Goal: Information Seeking & Learning: Learn about a topic

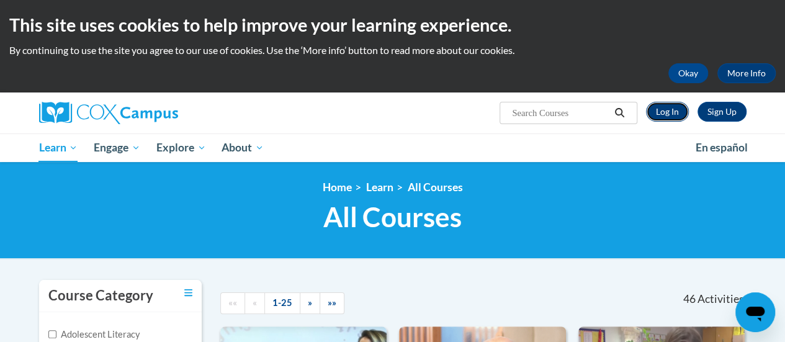
click at [667, 114] on link "Log In" at bounding box center [667, 112] width 43 height 20
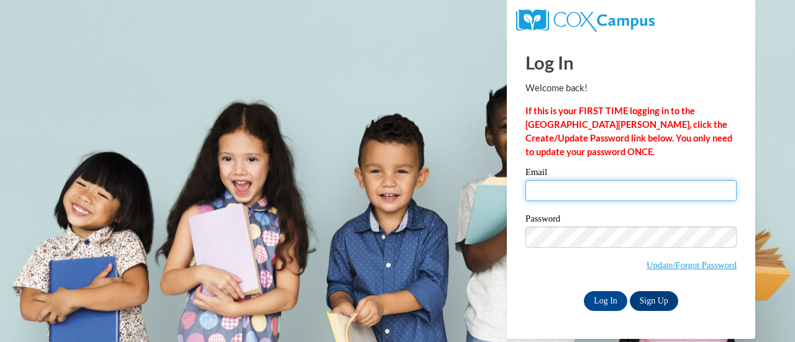
click at [628, 193] on input "Email" at bounding box center [630, 190] width 211 height 21
type input "chatelah.brown@atlanta.k12.ga.us"
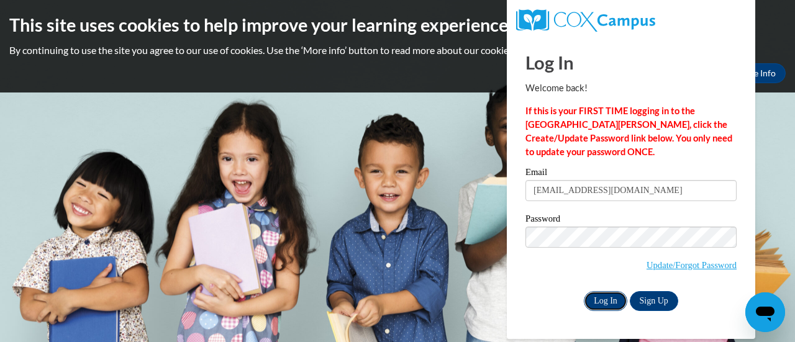
click at [604, 300] on input "Log In" at bounding box center [605, 301] width 43 height 20
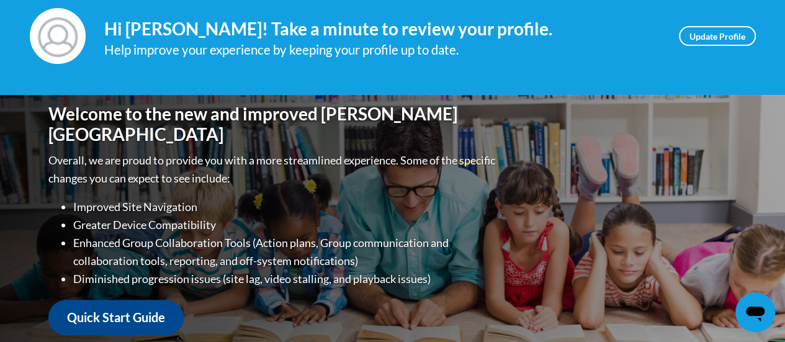
scroll to position [39, 0]
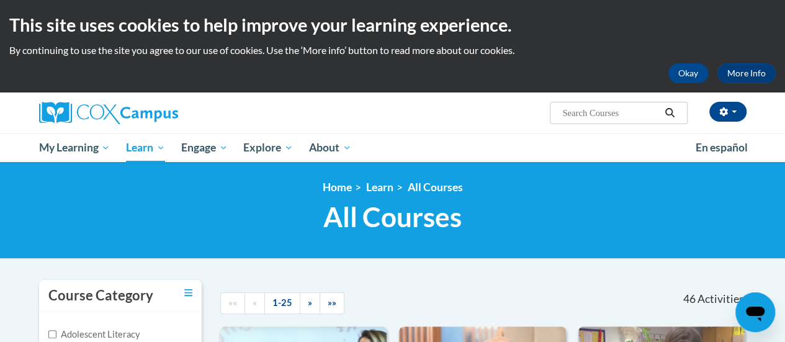
click at [599, 114] on input "Search..." at bounding box center [610, 113] width 99 height 15
type input "systemic and explicit phonics instruction"
click at [674, 113] on icon "Search" at bounding box center [669, 112] width 11 height 9
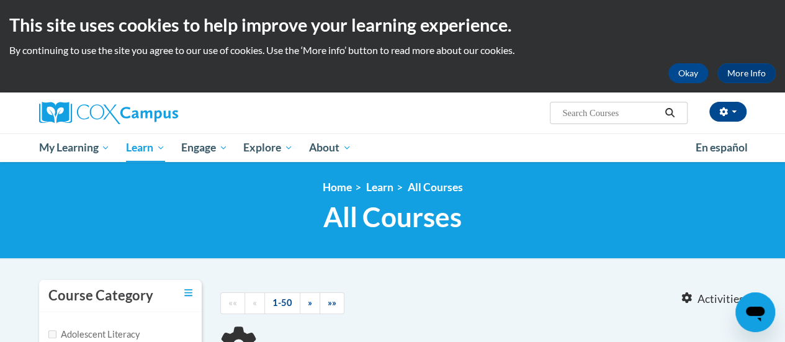
type input "systemic and explicit phonics instruction"
drag, startPoint x: 472, startPoint y: 151, endPoint x: 563, endPoint y: 137, distance: 91.2
click at [472, 151] on ul "My Learning My Learning My Course Progress Certificates My Action Plans Group D…" at bounding box center [359, 147] width 657 height 29
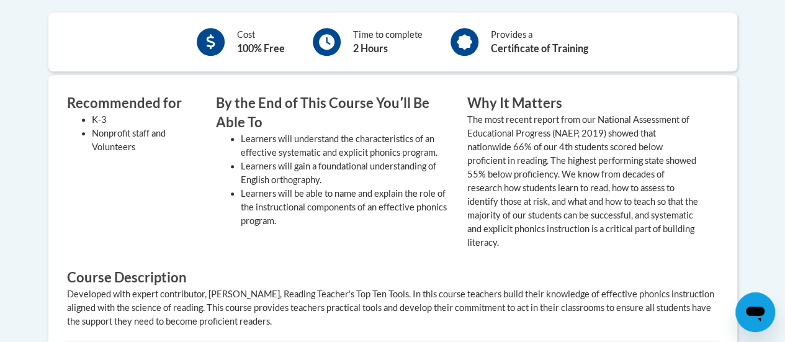
scroll to position [174, 0]
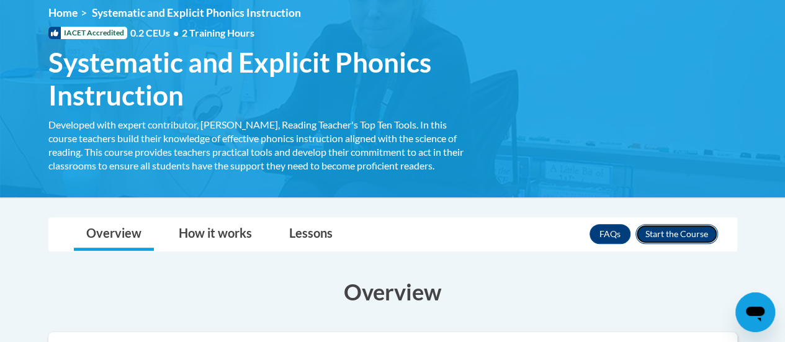
click at [667, 235] on button "Enroll" at bounding box center [677, 234] width 83 height 20
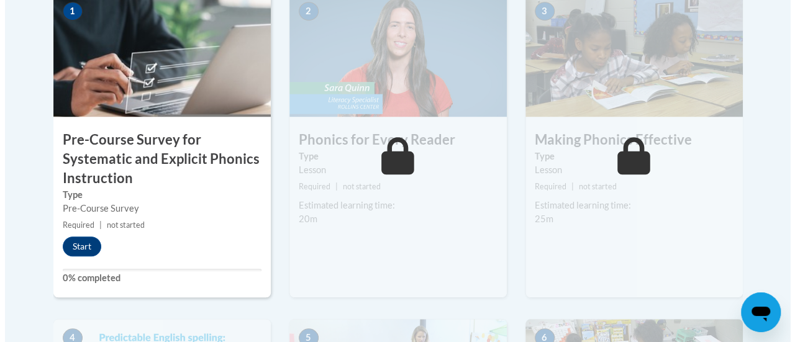
scroll to position [471, 0]
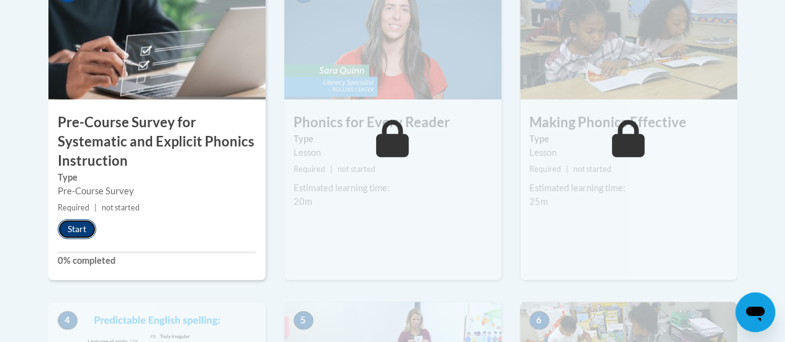
click at [75, 232] on button "Start" at bounding box center [77, 229] width 38 height 20
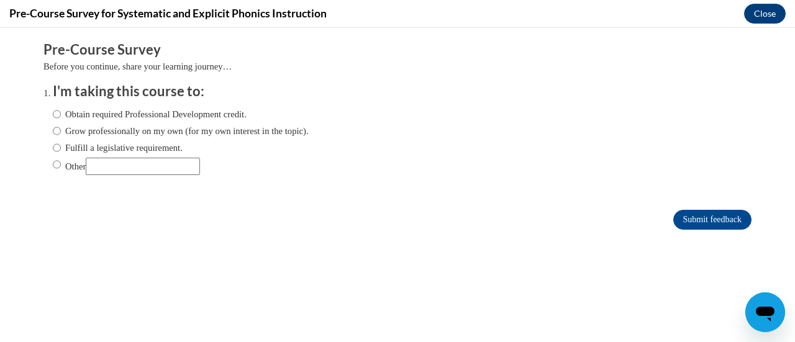
scroll to position [0, 0]
click at [53, 163] on input "Other" at bounding box center [57, 165] width 8 height 14
radio input "true"
click at [117, 167] on input "Other" at bounding box center [143, 166] width 114 height 17
type input "Course Requirement"
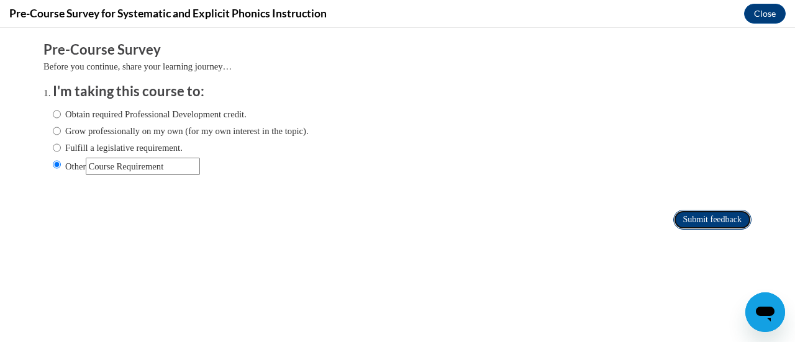
click at [695, 215] on input "Submit feedback" at bounding box center [712, 220] width 78 height 20
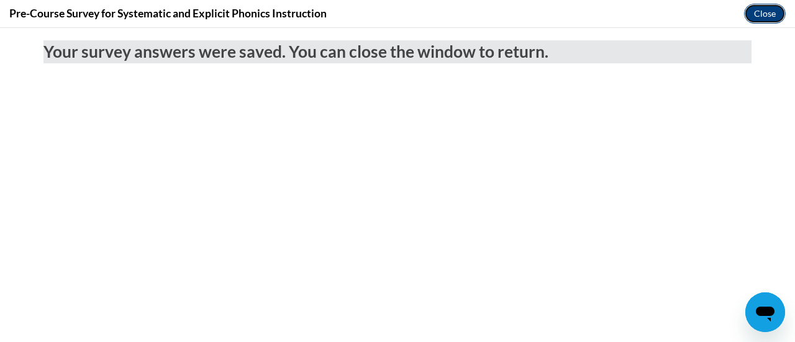
click at [767, 13] on button "Close" at bounding box center [765, 14] width 42 height 20
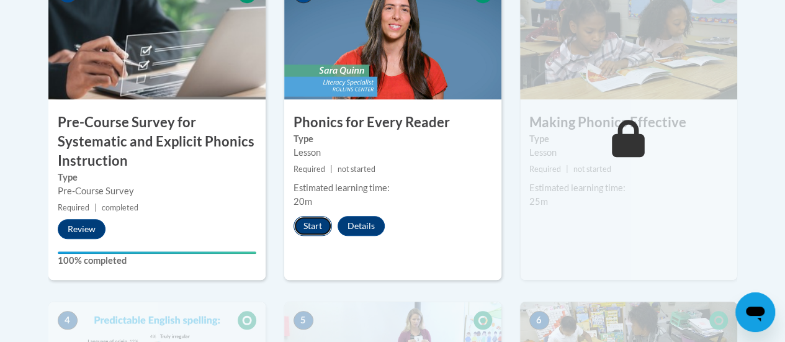
click at [313, 225] on button "Start" at bounding box center [313, 226] width 38 height 20
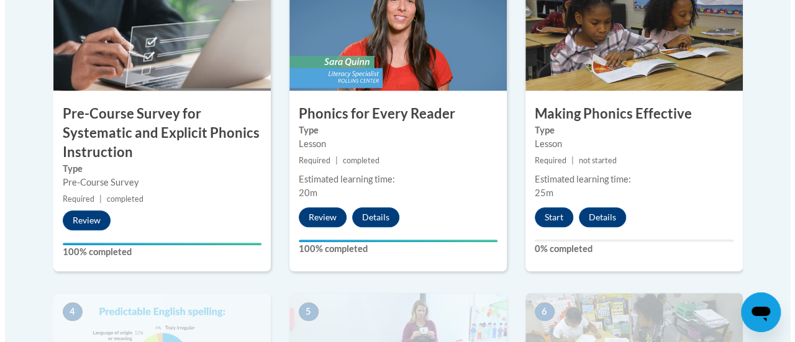
scroll to position [477, 0]
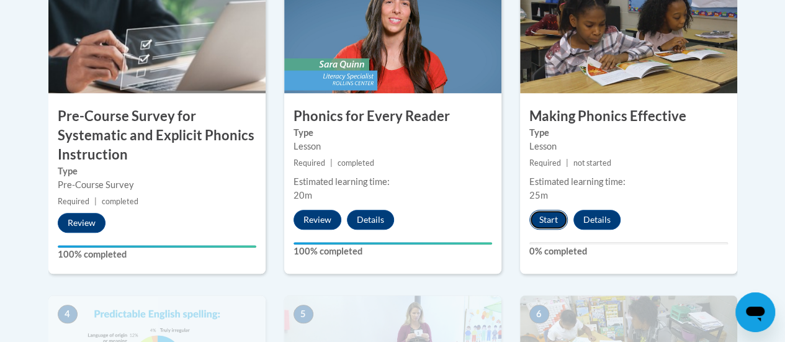
click at [550, 214] on button "Start" at bounding box center [549, 220] width 38 height 20
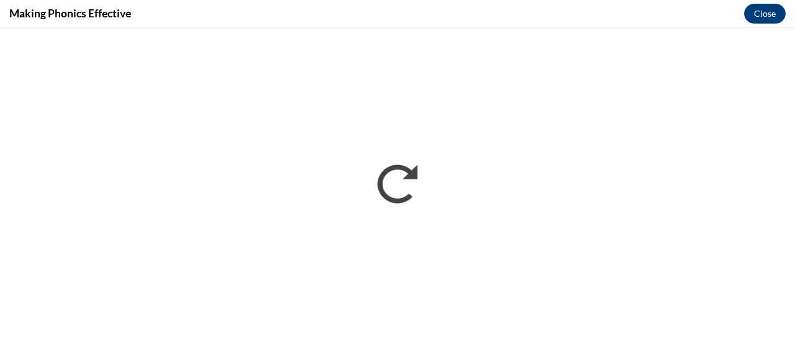
scroll to position [0, 0]
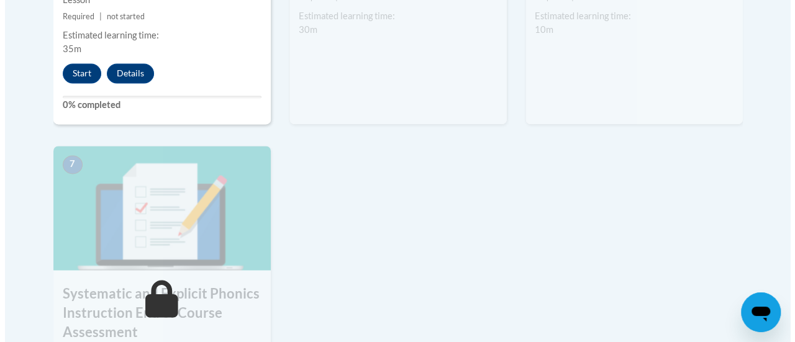
scroll to position [885, 0]
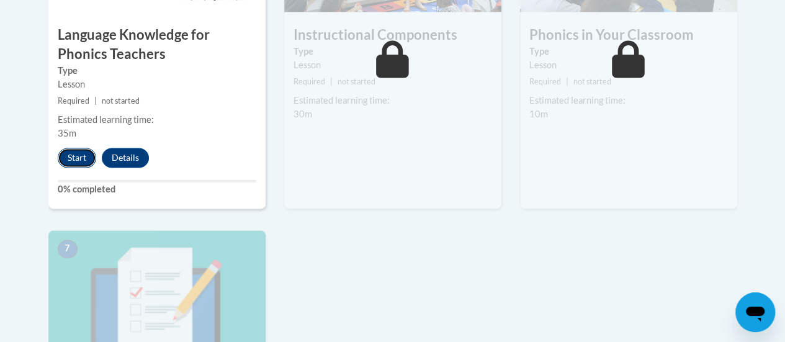
drag, startPoint x: 794, startPoint y: 228, endPoint x: 70, endPoint y: 152, distance: 728.5
click at [70, 152] on button "Start" at bounding box center [77, 158] width 38 height 20
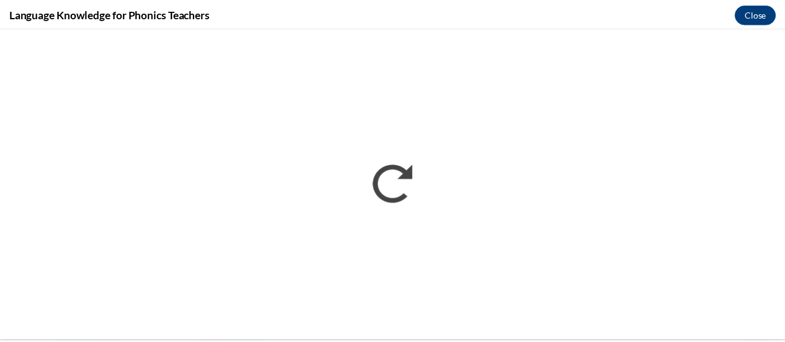
scroll to position [0, 0]
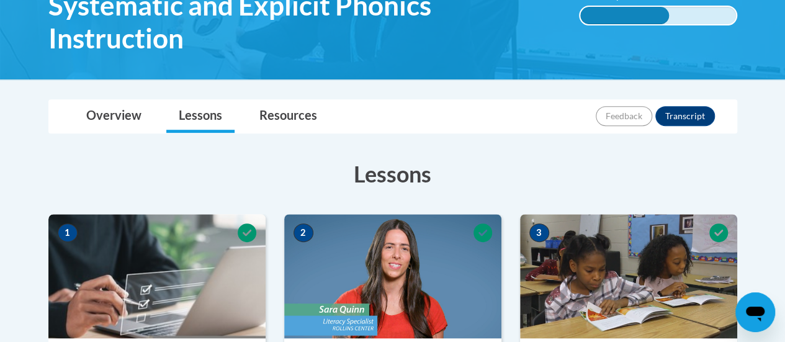
scroll to position [263, 0]
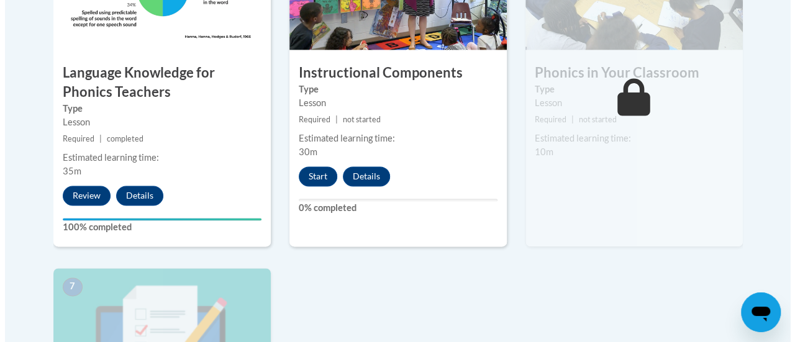
scroll to position [854, 0]
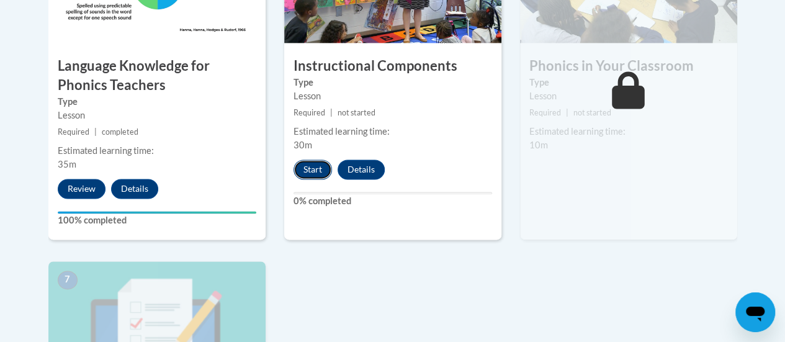
click at [307, 167] on button "Start" at bounding box center [313, 170] width 38 height 20
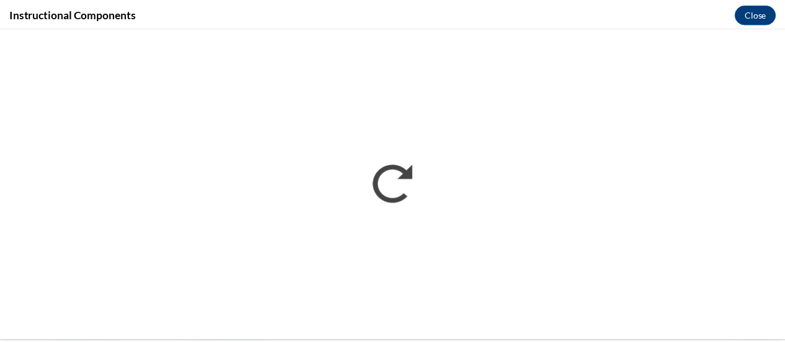
scroll to position [0, 0]
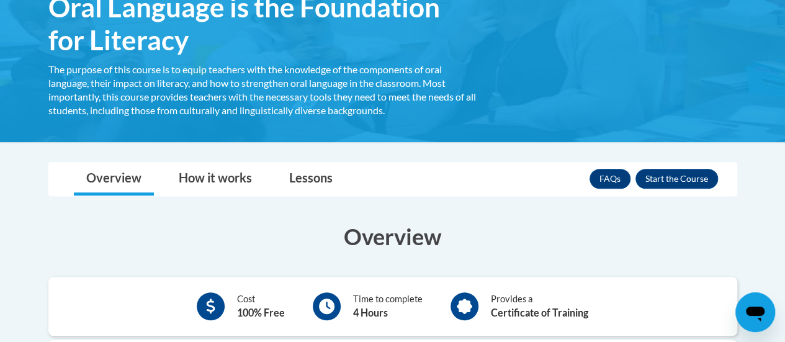
scroll to position [235, 0]
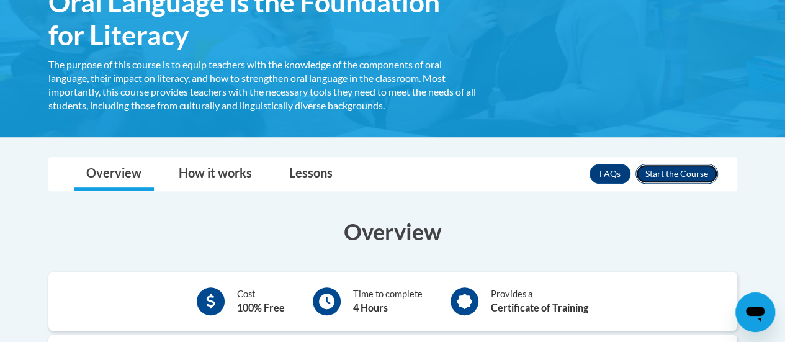
click at [671, 172] on button "Enroll" at bounding box center [677, 174] width 83 height 20
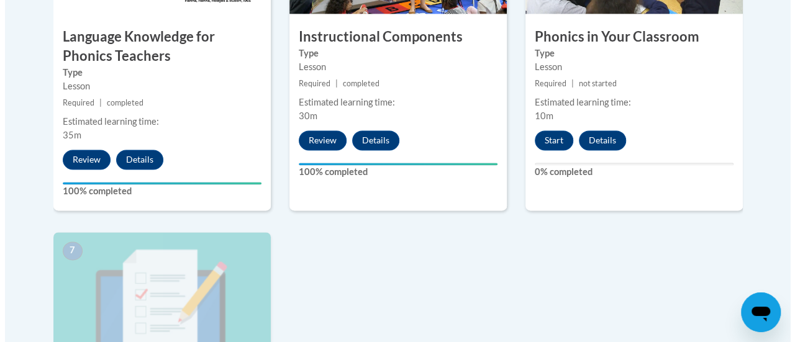
scroll to position [887, 0]
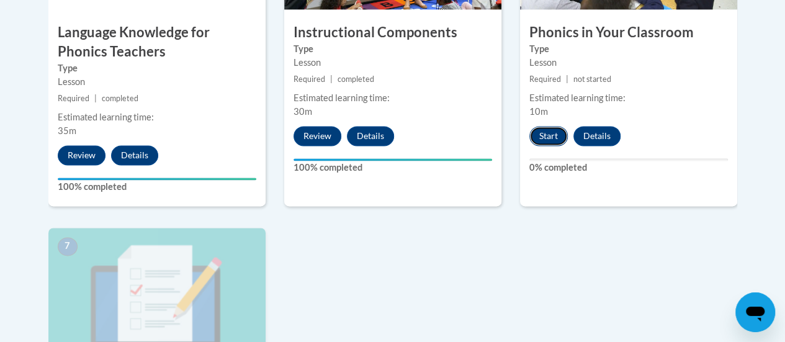
click at [538, 137] on button "Start" at bounding box center [549, 136] width 38 height 20
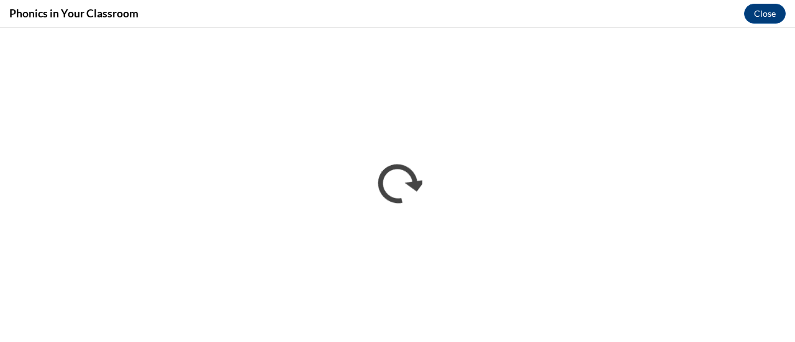
scroll to position [0, 0]
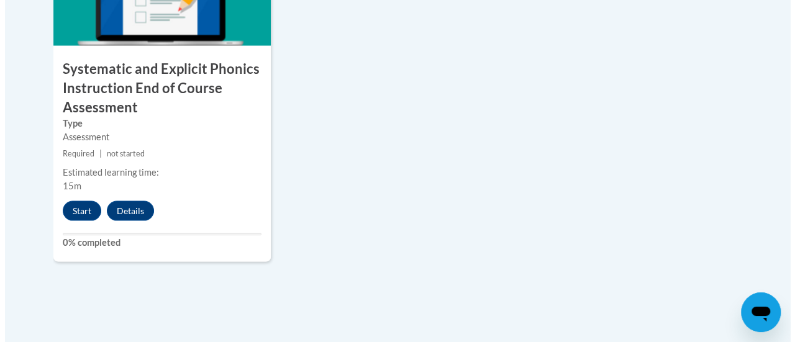
scroll to position [1196, 0]
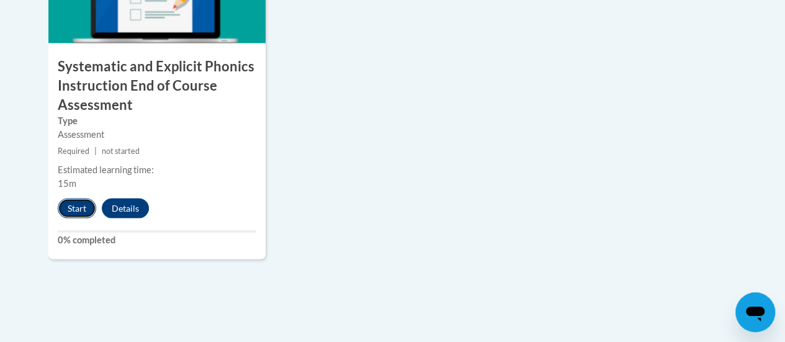
click at [78, 207] on button "Start" at bounding box center [77, 209] width 38 height 20
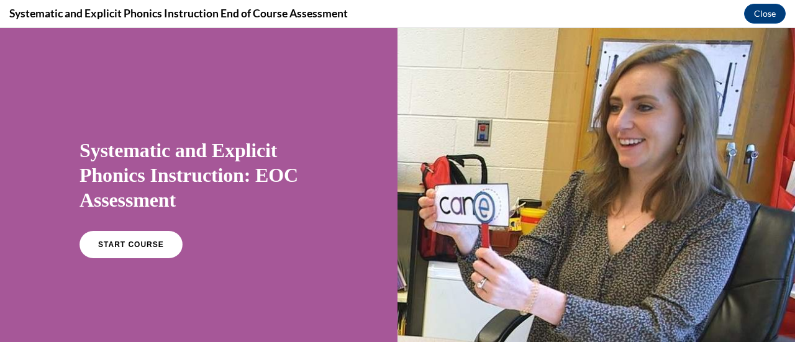
scroll to position [0, 0]
click at [134, 239] on link "START COURSE" at bounding box center [131, 244] width 108 height 29
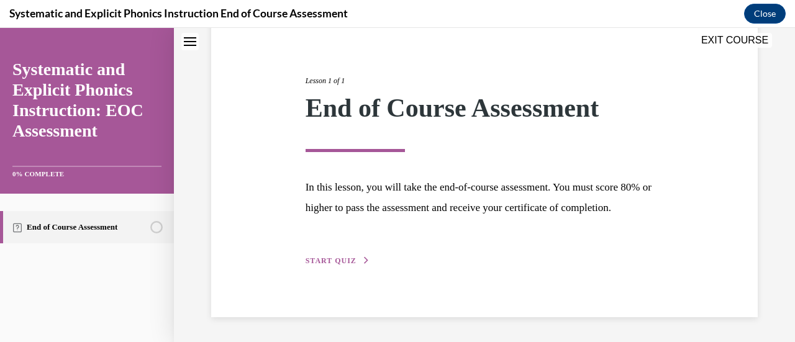
scroll to position [145, 0]
click at [334, 260] on span "START QUIZ" at bounding box center [330, 260] width 51 height 9
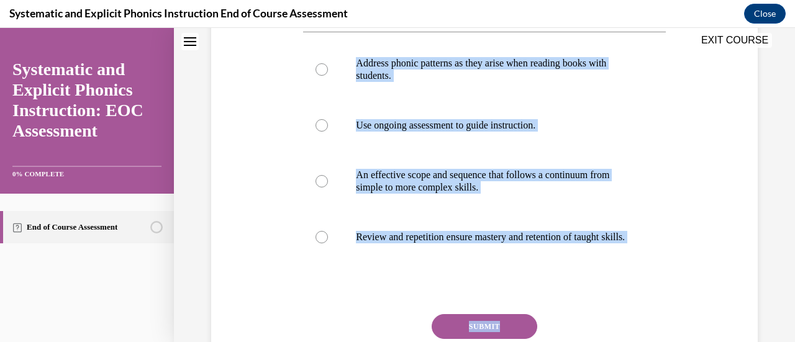
scroll to position [325, 0]
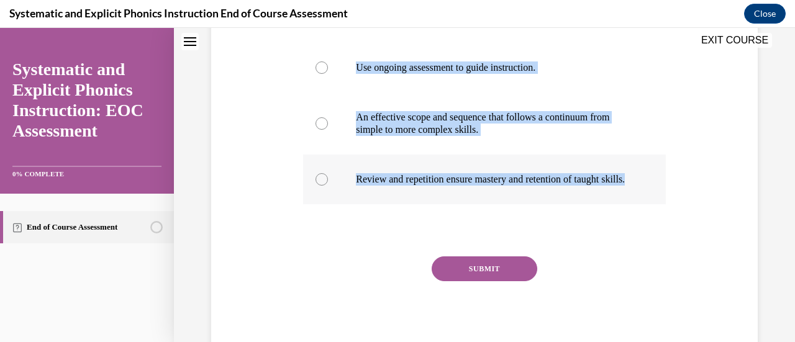
drag, startPoint x: 304, startPoint y: 71, endPoint x: 381, endPoint y: 196, distance: 146.3
click at [381, 196] on div "Question 01/10 Which of these practices is NOT a hallmark of systematic phonics…" at bounding box center [484, 103] width 362 height 510
copy div "Which of these practices is NOT a hallmark of systematic phonics instruction? A…"
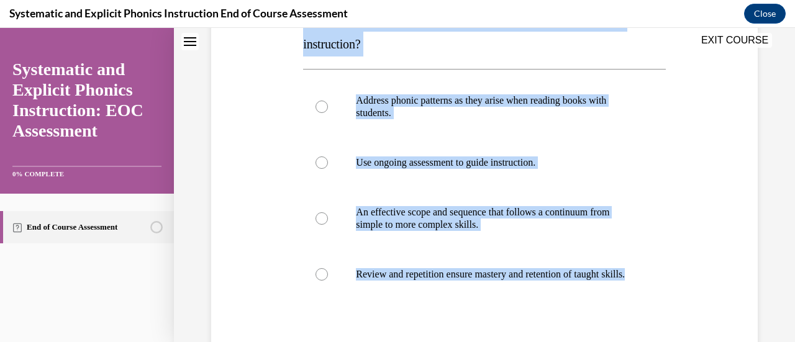
scroll to position [213, 0]
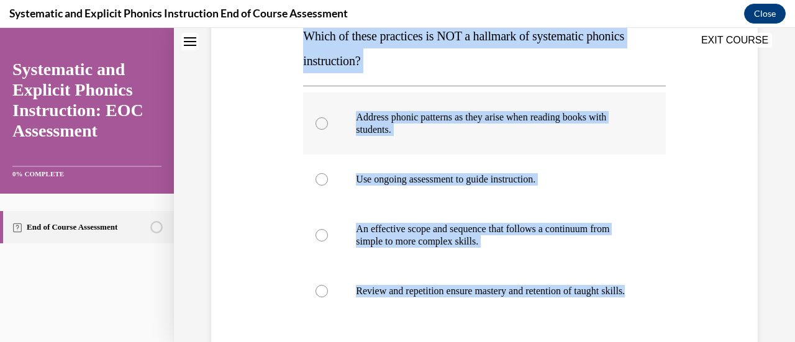
click at [320, 121] on div at bounding box center [321, 123] width 12 height 12
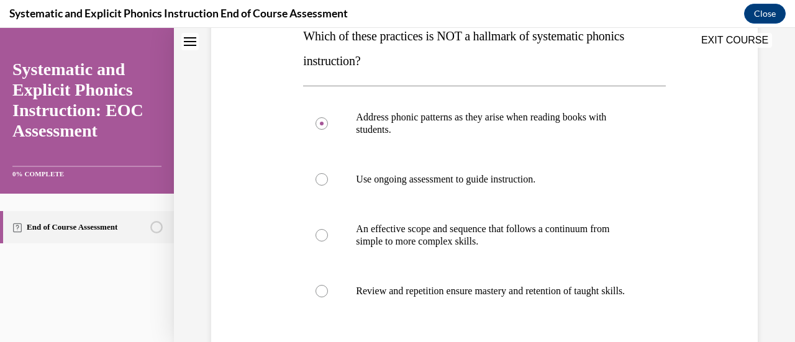
scroll to position [340, 0]
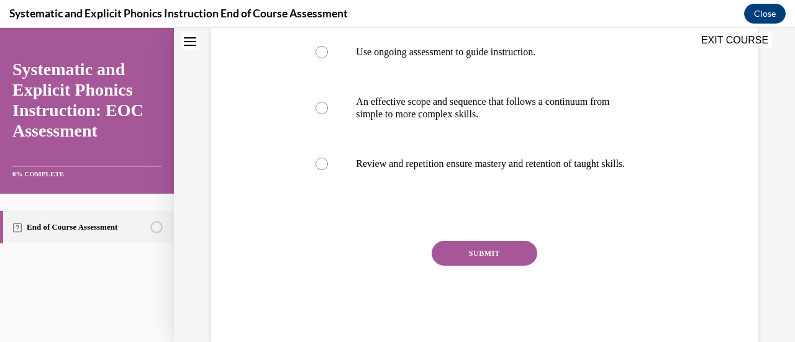
click at [504, 266] on button "SUBMIT" at bounding box center [485, 253] width 106 height 25
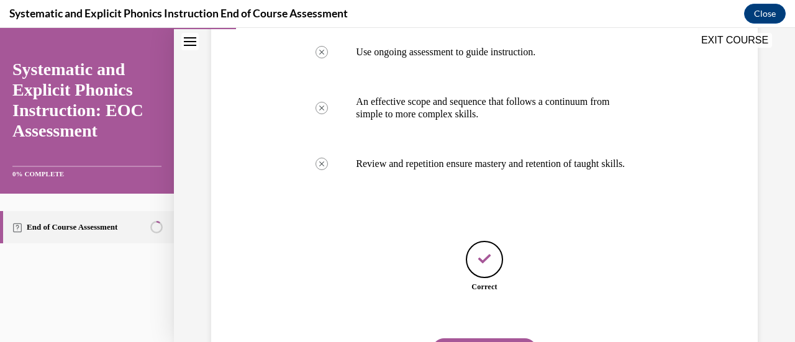
scroll to position [417, 0]
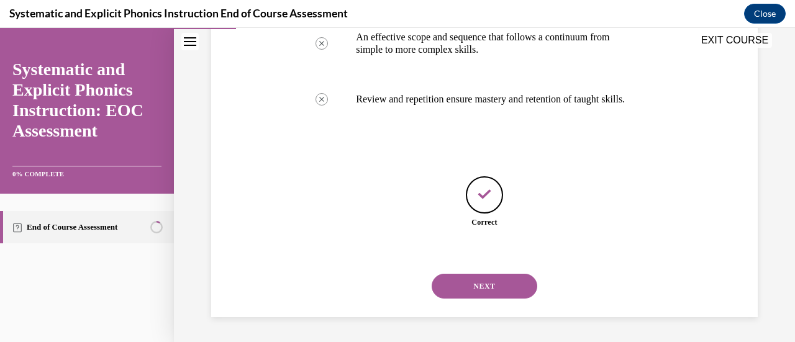
click at [482, 281] on button "NEXT" at bounding box center [485, 286] width 106 height 25
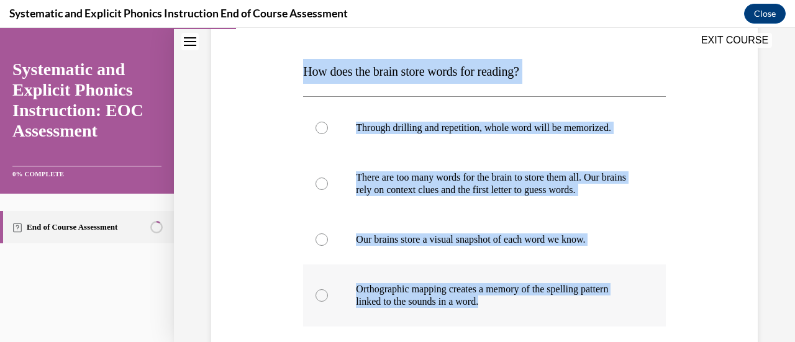
scroll to position [180, 0]
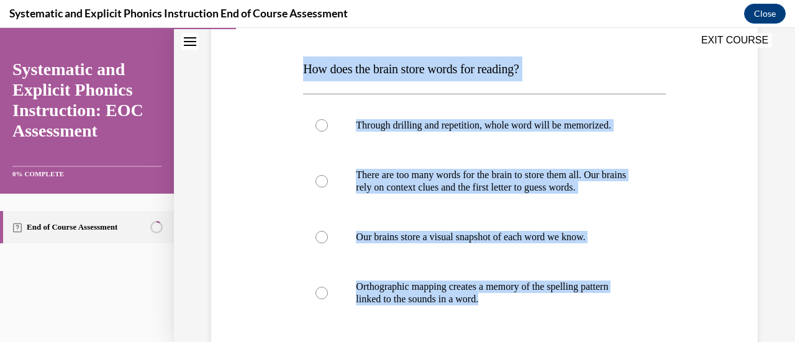
drag, startPoint x: 302, startPoint y: 214, endPoint x: 525, endPoint y: 333, distance: 253.3
click at [525, 333] on div "Question 02/10 How does the brain store words for reading? Through drilling and…" at bounding box center [484, 236] width 362 height 486
copy div "How does the brain store words for reading? Through drilling and repetition, wh…"
click at [320, 295] on div at bounding box center [321, 293] width 12 height 12
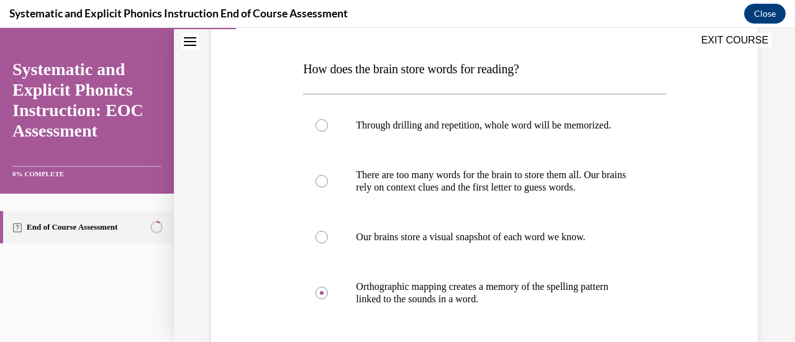
scroll to position [303, 0]
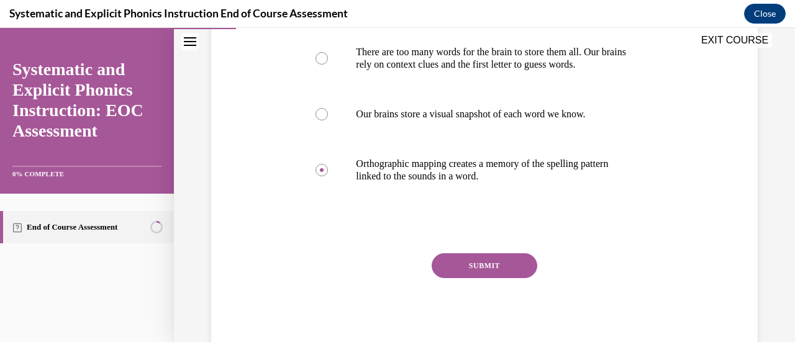
click at [507, 265] on button "SUBMIT" at bounding box center [485, 265] width 106 height 25
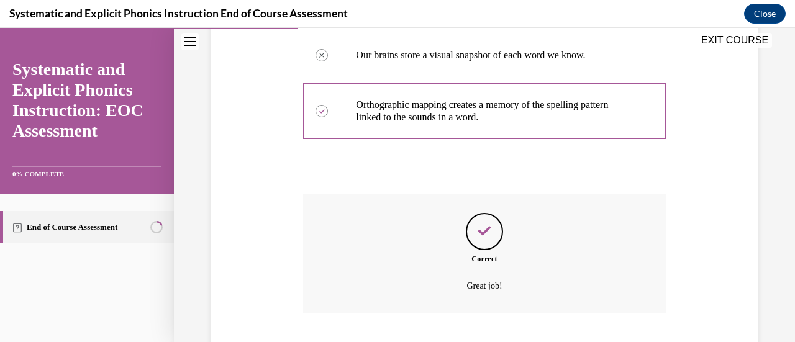
scroll to position [441, 0]
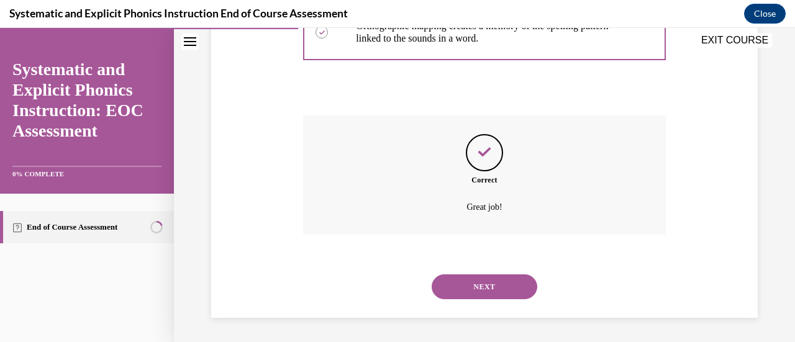
click at [467, 281] on button "NEXT" at bounding box center [485, 286] width 106 height 25
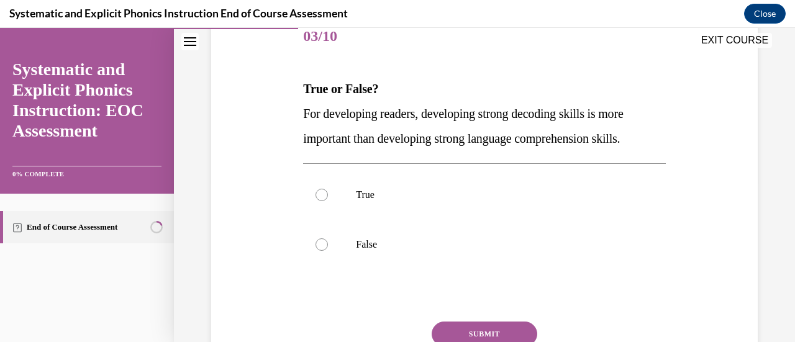
scroll to position [163, 0]
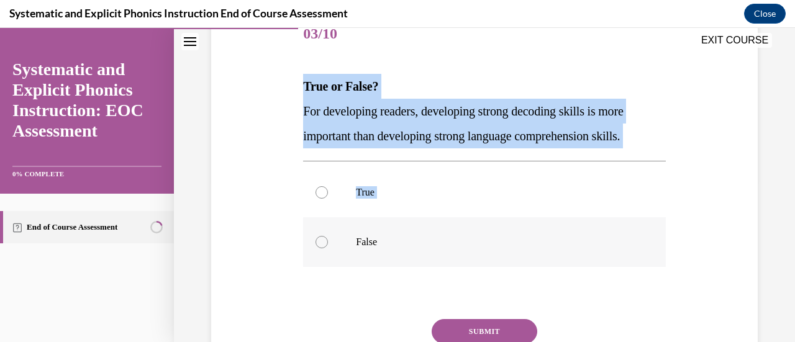
drag, startPoint x: 301, startPoint y: 86, endPoint x: 390, endPoint y: 264, distance: 198.8
click at [390, 264] on div "Question 03/10 True or False? For developing readers, developing strong decodin…" at bounding box center [484, 206] width 368 height 430
click at [390, 264] on div at bounding box center [484, 242] width 362 height 50
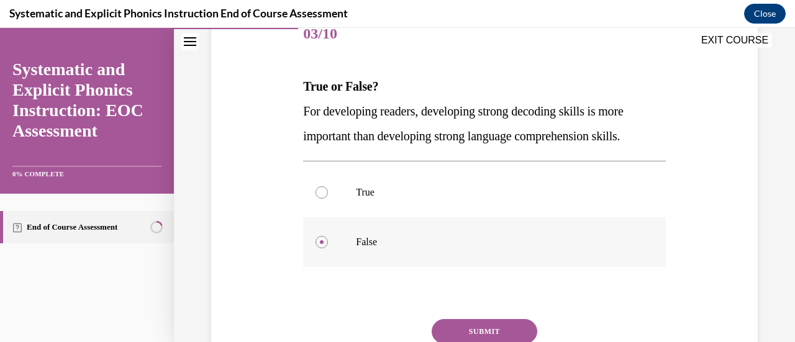
click at [360, 222] on div at bounding box center [484, 242] width 362 height 50
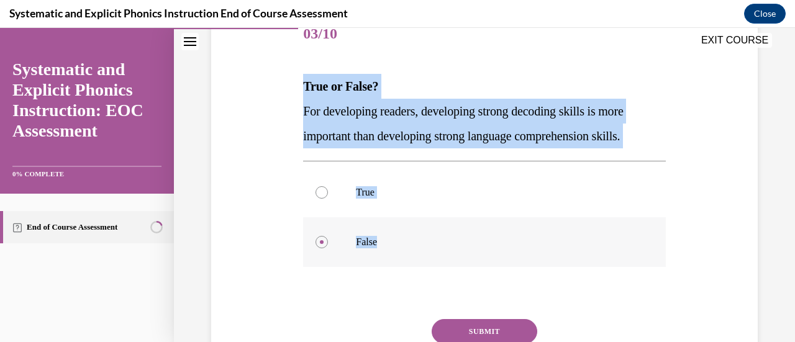
drag, startPoint x: 304, startPoint y: 91, endPoint x: 389, endPoint y: 246, distance: 177.5
click at [389, 246] on div "Question 03/10 True or False? For developing readers, developing strong decodin…" at bounding box center [484, 215] width 362 height 411
copy div "True or False? For developing readers, developing strong decoding skills is mor…"
click at [554, 240] on p "False" at bounding box center [495, 242] width 278 height 12
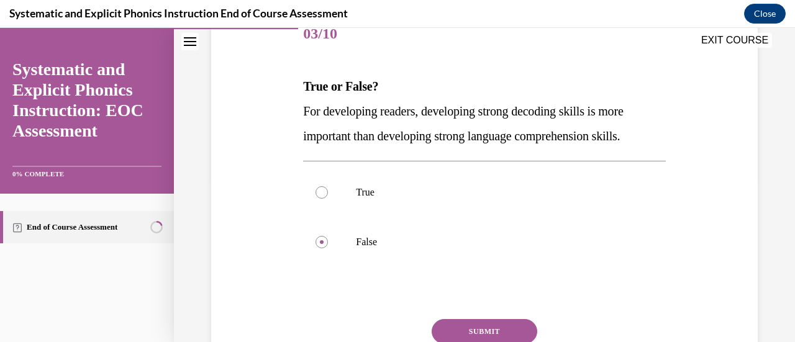
click at [484, 325] on button "SUBMIT" at bounding box center [485, 331] width 106 height 25
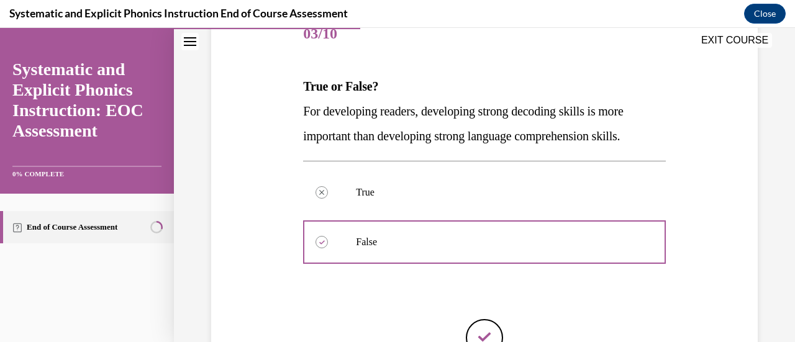
click at [715, 255] on div "Question 03/10 True or False? For developing readers, developing strong decodin…" at bounding box center [484, 216] width 553 height 487
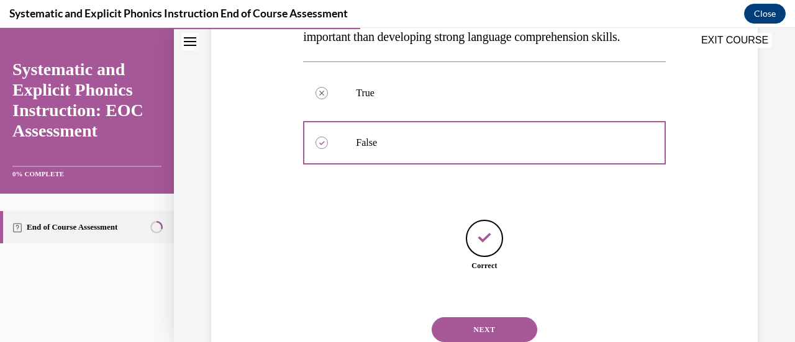
scroll to position [287, 0]
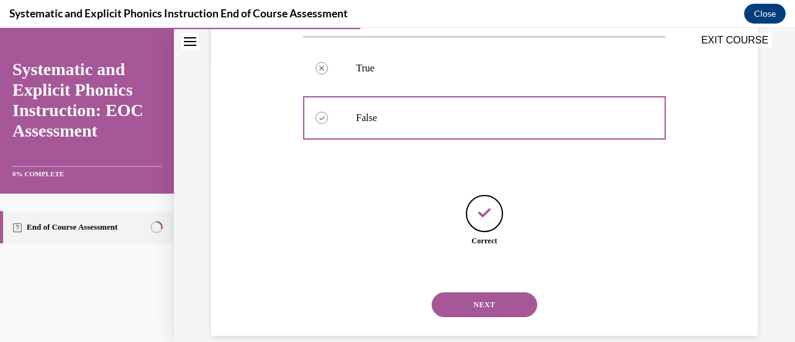
click at [467, 304] on button "NEXT" at bounding box center [485, 304] width 106 height 25
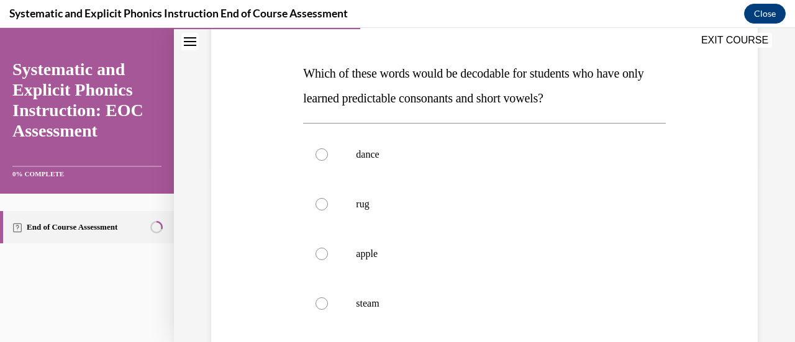
scroll to position [174, 0]
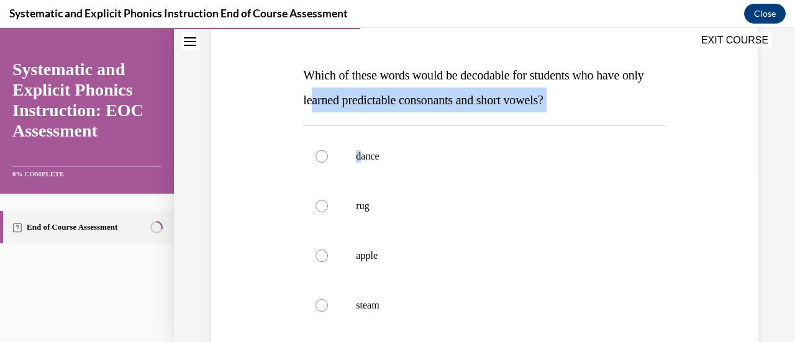
drag, startPoint x: 335, startPoint y: 97, endPoint x: 361, endPoint y: 129, distance: 41.5
click at [361, 129] on div "Question 04/10 Which of these words would be decodable for students who have on…" at bounding box center [484, 242] width 362 height 486
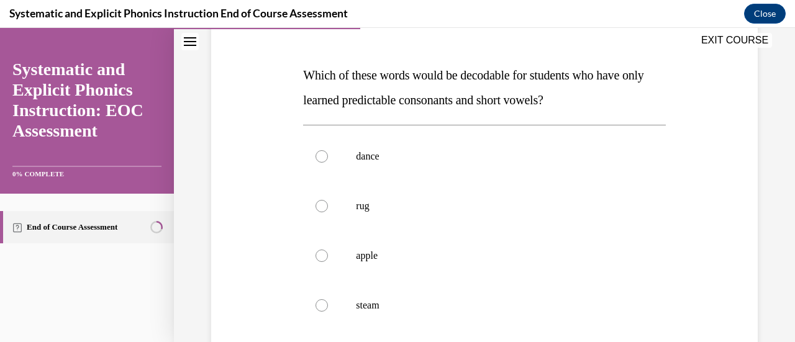
click at [305, 74] on span "Which of these words would be decodable for students who have only learned pred…" at bounding box center [473, 87] width 340 height 38
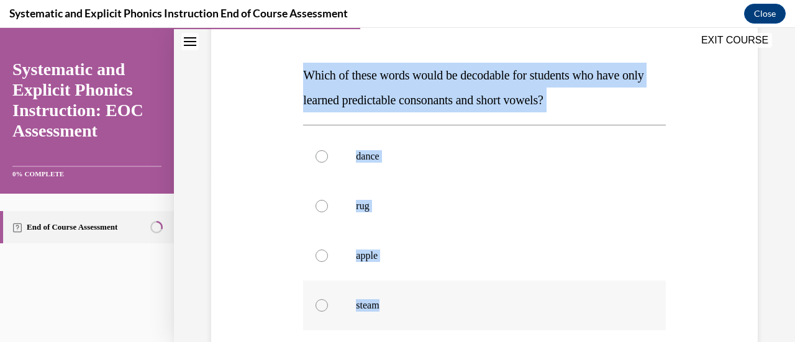
drag, startPoint x: 304, startPoint y: 74, endPoint x: 392, endPoint y: 307, distance: 249.8
click at [392, 307] on div "Question 04/10 Which of these words would be decodable for students who have on…" at bounding box center [484, 242] width 362 height 486
copy div "Which of these words would be decodable for students who have only learned pred…"
click at [463, 110] on p "Which of these words would be decodable for students who have only learned pred…" at bounding box center [484, 88] width 362 height 50
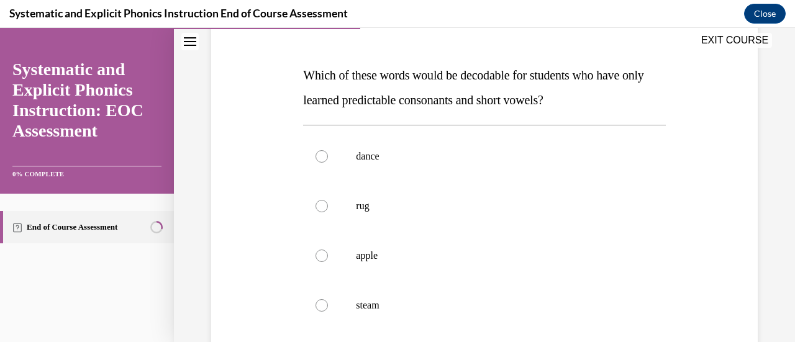
click at [463, 110] on p "Which of these words would be decodable for students who have only learned pred…" at bounding box center [484, 88] width 362 height 50
click at [323, 204] on div at bounding box center [321, 206] width 12 height 12
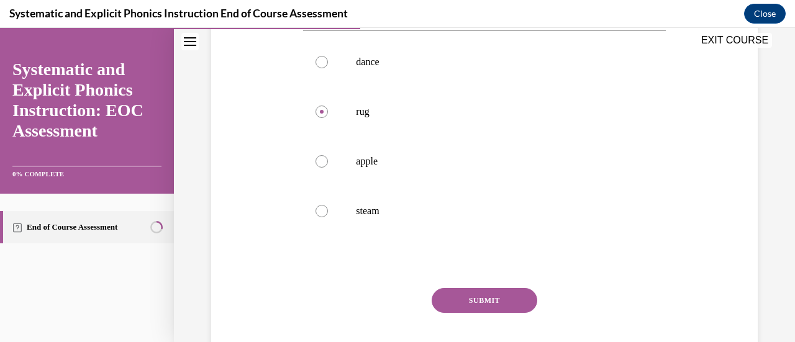
scroll to position [277, 0]
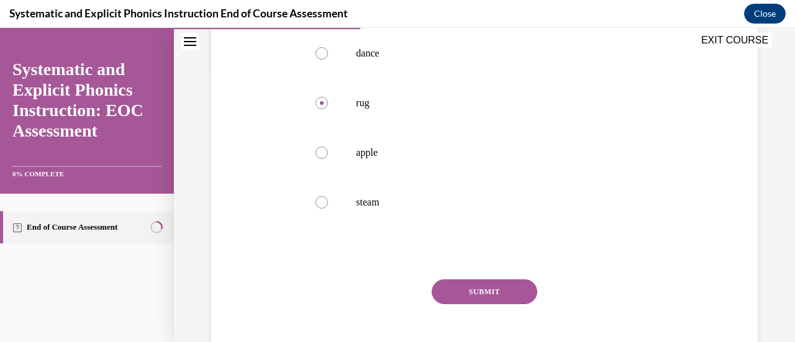
click at [489, 289] on button "SUBMIT" at bounding box center [485, 291] width 106 height 25
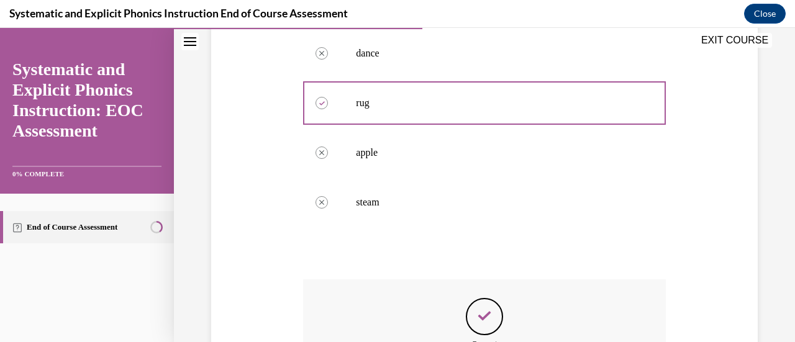
scroll to position [441, 0]
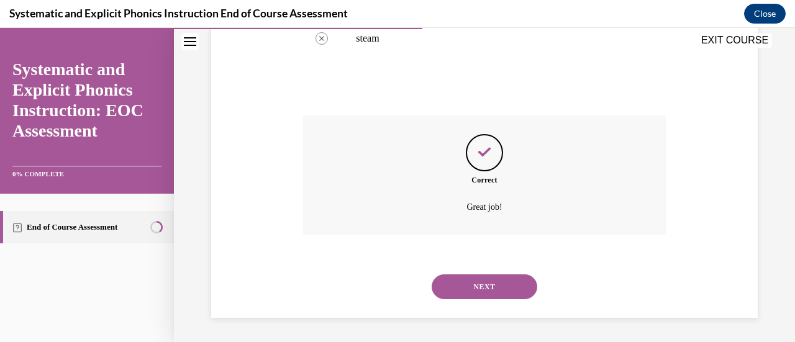
click at [483, 286] on button "NEXT" at bounding box center [485, 286] width 106 height 25
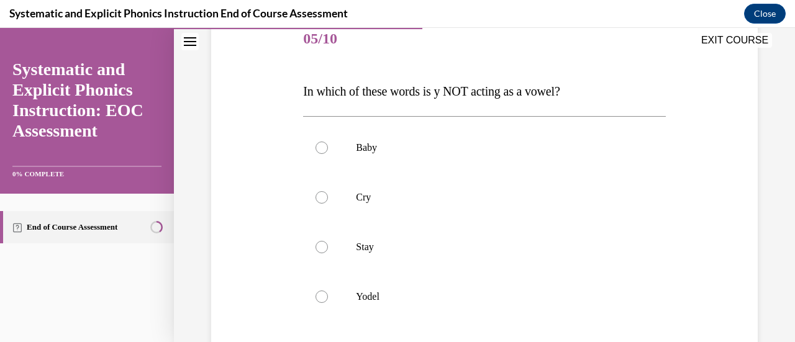
scroll to position [158, 0]
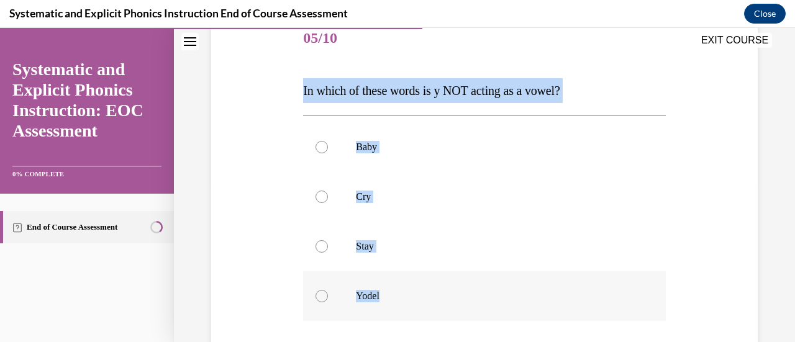
drag, startPoint x: 297, startPoint y: 90, endPoint x: 381, endPoint y: 300, distance: 226.2
click at [381, 300] on div "Question 05/10 In which of these words is y NOT acting as a vowel? Baby Cry Sta…" at bounding box center [484, 226] width 553 height 498
copy div "In which of these words is y NOT acting as a vowel? Baby Cry Stay Yodel"
click at [323, 294] on div at bounding box center [321, 296] width 12 height 12
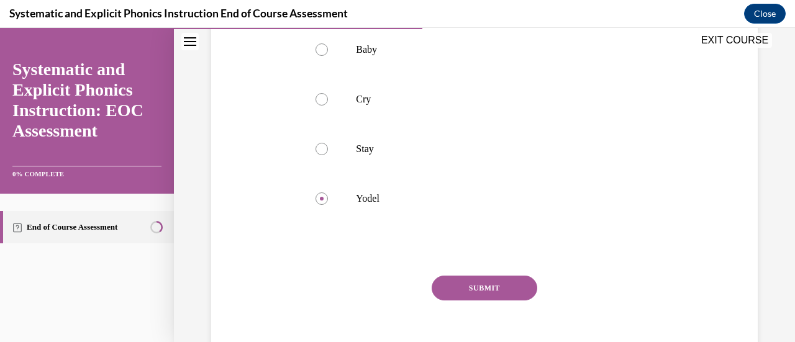
scroll to position [278, 0]
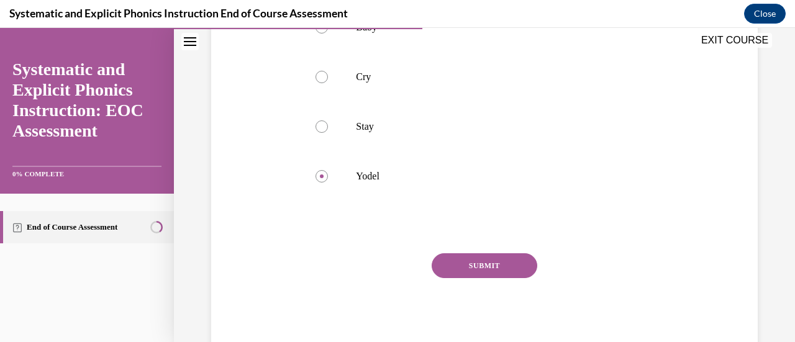
click at [484, 261] on button "SUBMIT" at bounding box center [485, 265] width 106 height 25
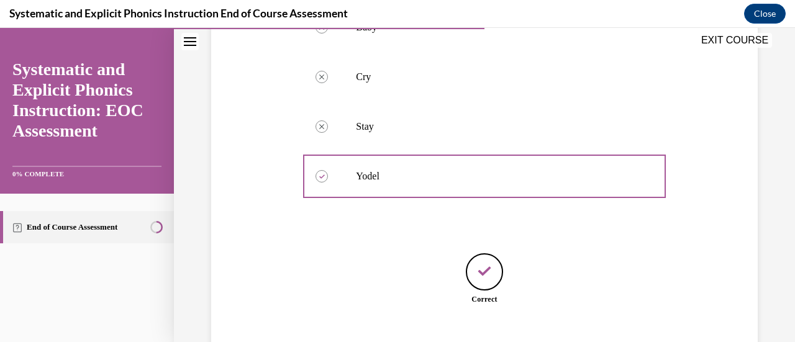
scroll to position [355, 0]
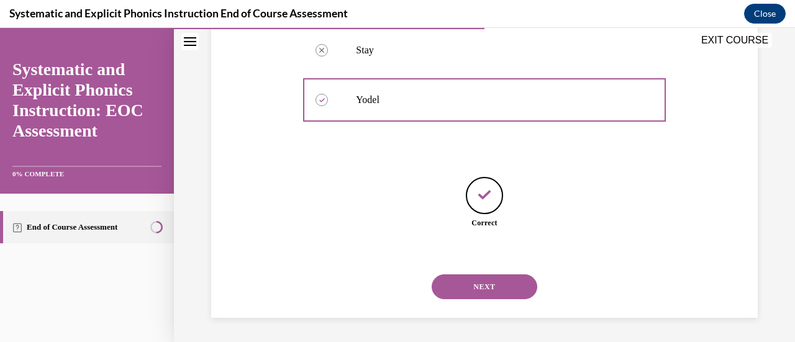
click at [504, 284] on button "NEXT" at bounding box center [485, 286] width 106 height 25
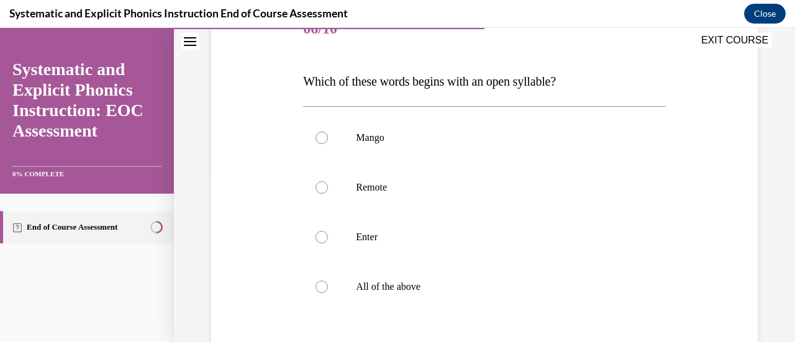
scroll to position [188, 0]
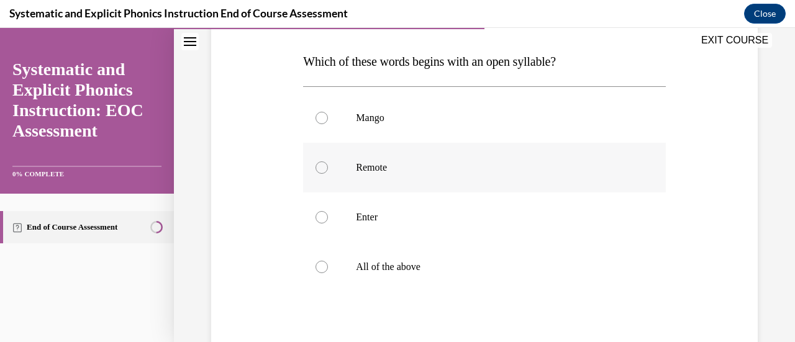
click at [476, 174] on div at bounding box center [484, 168] width 362 height 50
drag, startPoint x: 375, startPoint y: 80, endPoint x: 359, endPoint y: 100, distance: 25.6
click at [359, 100] on div "Question 06/10 Which of these words begins with an open syllable? Mango Remote …" at bounding box center [484, 215] width 362 height 461
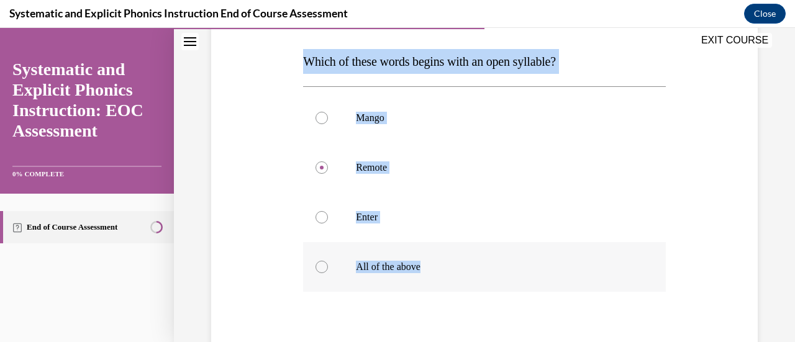
drag, startPoint x: 301, startPoint y: 58, endPoint x: 433, endPoint y: 272, distance: 252.1
click at [433, 272] on div "Question 06/10 Which of these words begins with an open syllable? Mango Remote …" at bounding box center [484, 205] width 368 height 479
copy div "Which of these words begins with an open syllable? Mango Remote Enter All of th…"
click at [612, 185] on div at bounding box center [484, 168] width 362 height 50
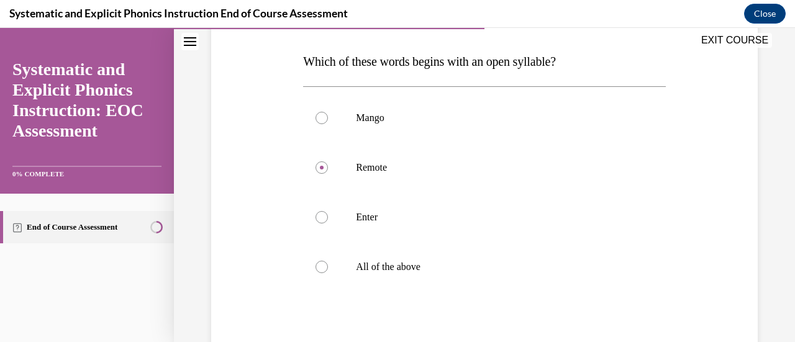
scroll to position [278, 0]
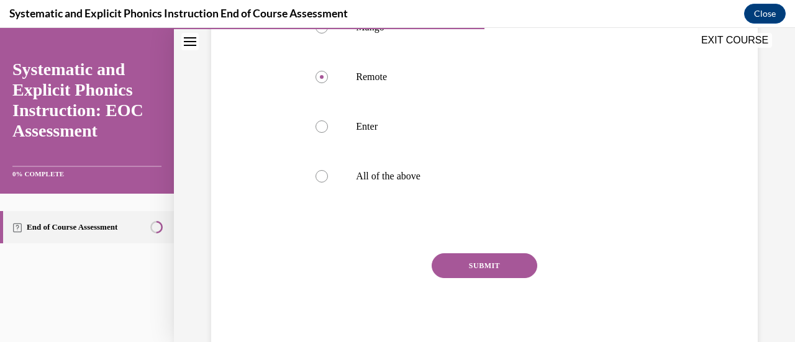
click at [476, 260] on button "SUBMIT" at bounding box center [485, 265] width 106 height 25
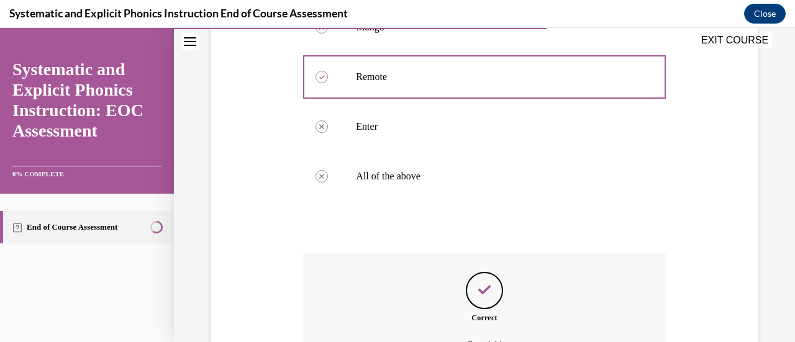
scroll to position [416, 0]
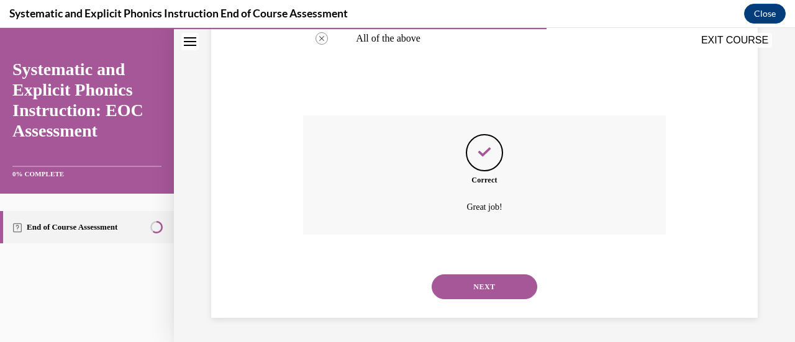
click at [489, 288] on button "NEXT" at bounding box center [485, 286] width 106 height 25
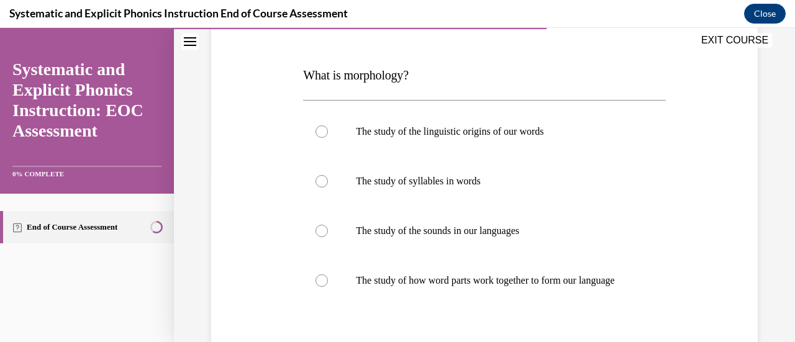
scroll to position [174, 0]
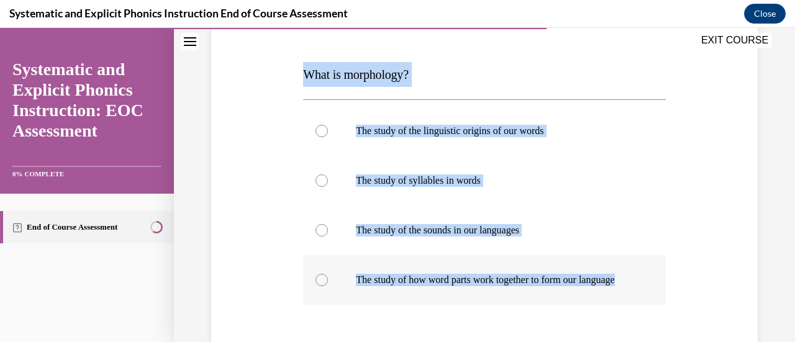
drag, startPoint x: 301, startPoint y: 76, endPoint x: 481, endPoint y: 293, distance: 281.7
click at [481, 293] on div "Question 07/10 What is morphology? The study of the linguistic origins of our w…" at bounding box center [484, 219] width 368 height 479
copy div "What is morphology? The study of the linguistic origins of our words The study …"
click at [318, 286] on div at bounding box center [321, 280] width 12 height 12
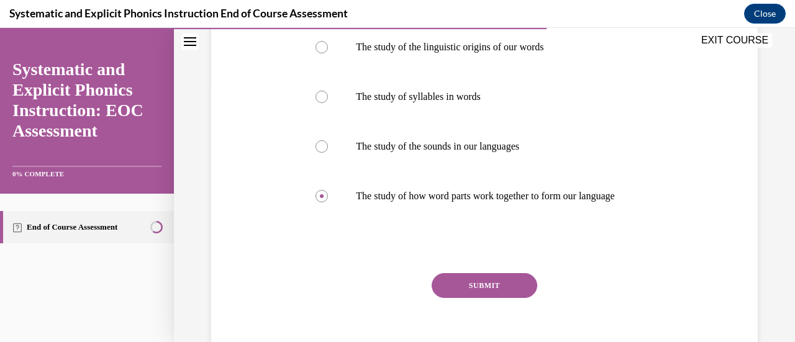
scroll to position [291, 0]
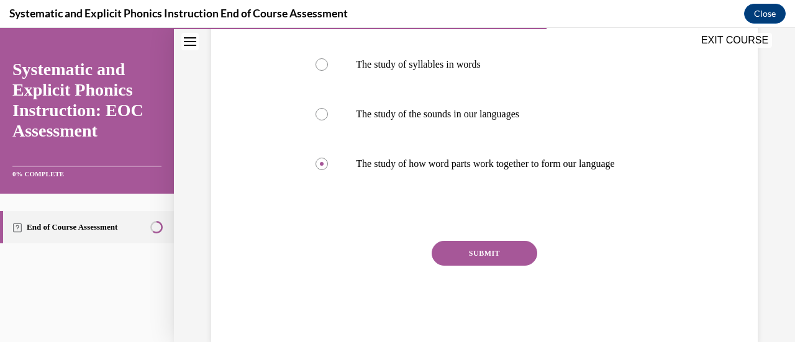
click at [490, 261] on button "SUBMIT" at bounding box center [485, 253] width 106 height 25
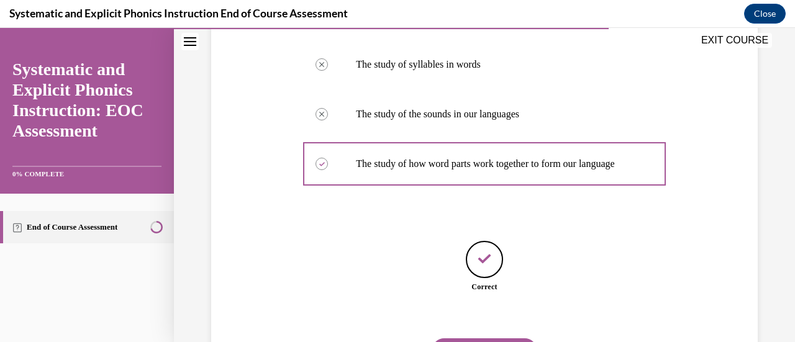
scroll to position [367, 0]
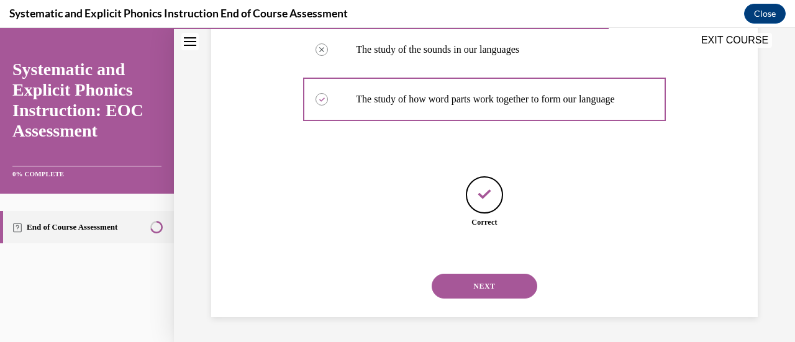
click at [504, 284] on button "NEXT" at bounding box center [485, 286] width 106 height 25
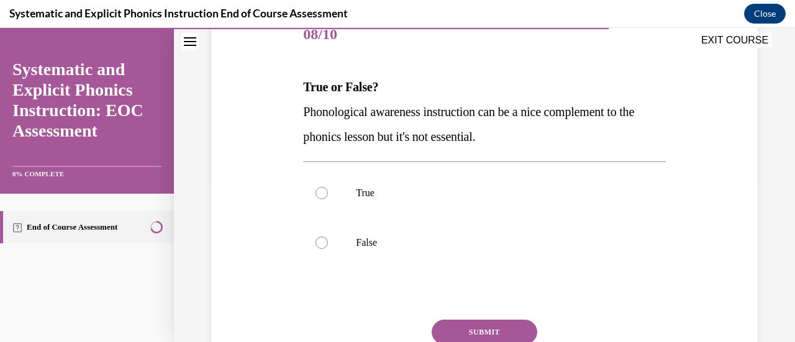
scroll to position [163, 0]
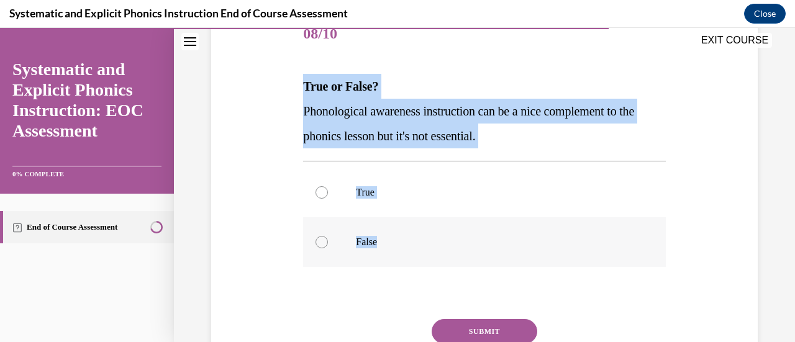
drag, startPoint x: 302, startPoint y: 84, endPoint x: 389, endPoint y: 245, distance: 183.3
click at [389, 245] on div "Question 08/10 True or False? Phonological awareness instruction can be a nice …" at bounding box center [484, 215] width 362 height 411
copy div "True or False? Phonological awareness instruction can be a nice complement to t…"
click at [320, 243] on div at bounding box center [321, 242] width 12 height 12
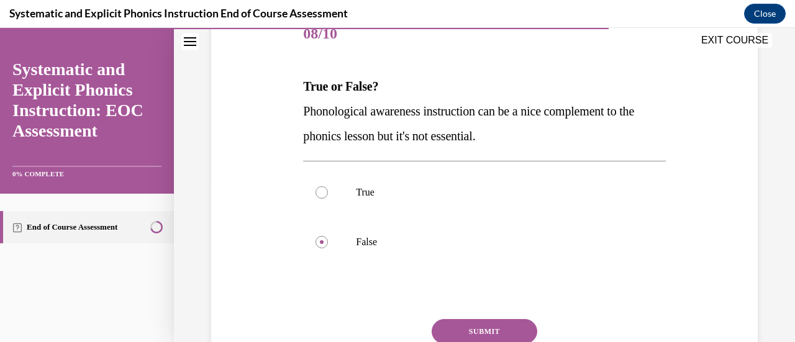
click at [503, 327] on button "SUBMIT" at bounding box center [485, 331] width 106 height 25
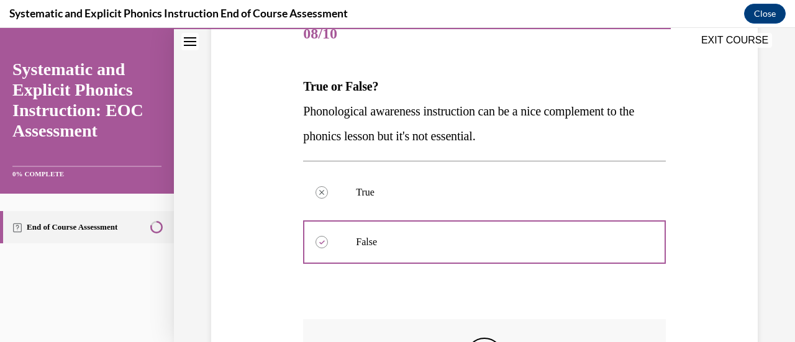
click at [774, 301] on div "Question 08/10 True or False? Phonological awareness instruction can be a nice …" at bounding box center [484, 225] width 621 height 642
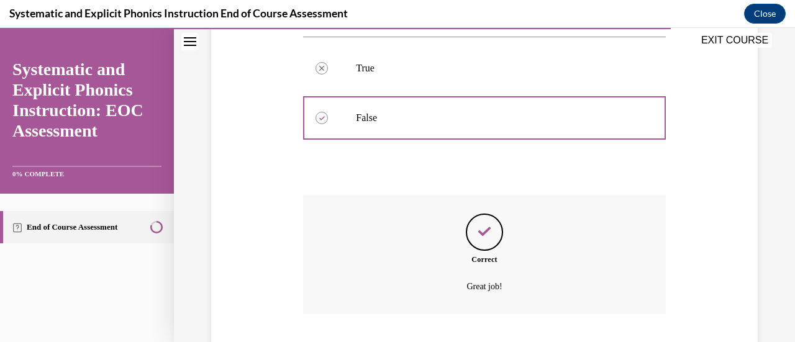
scroll to position [366, 0]
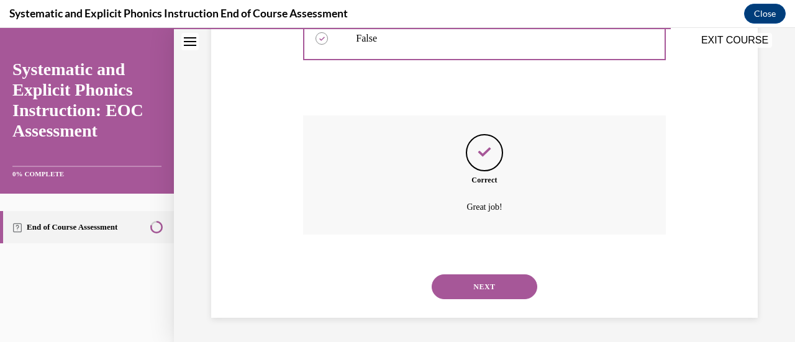
click at [468, 281] on button "NEXT" at bounding box center [485, 286] width 106 height 25
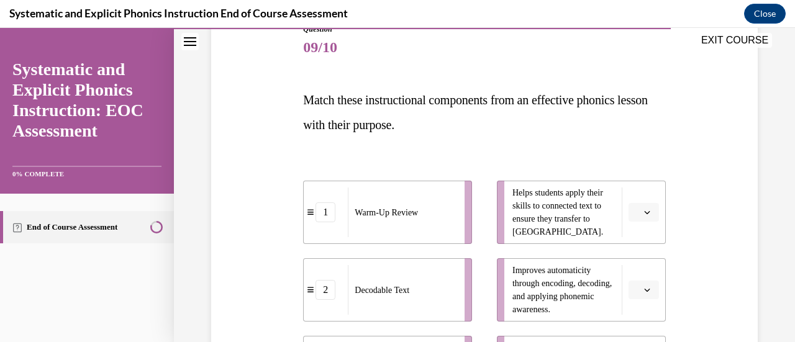
scroll to position [139, 0]
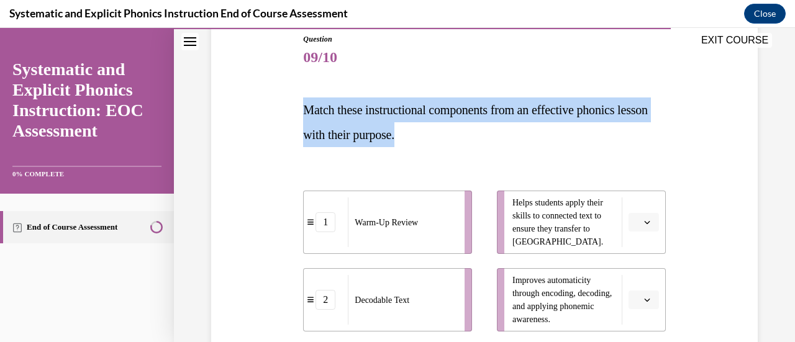
drag, startPoint x: 441, startPoint y: 130, endPoint x: 298, endPoint y: 109, distance: 145.0
click at [300, 109] on div "Question 09/10 Match these instructional components from an effective phonics l…" at bounding box center [484, 328] width 368 height 626
copy span "Match these instructional components from an effective phonics lesson with thei…"
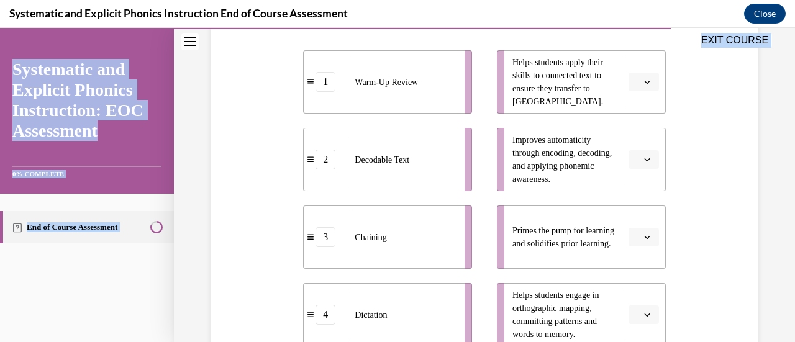
scroll to position [425, 0]
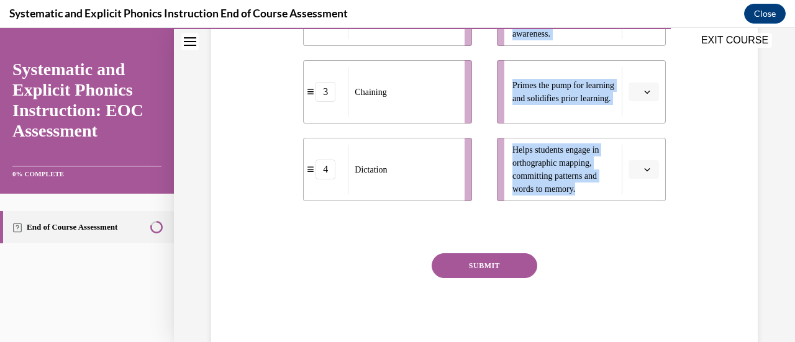
drag, startPoint x: 345, startPoint y: 88, endPoint x: 585, endPoint y: 226, distance: 277.0
click at [585, 226] on div "Question 09/10 Match these instructional components from an effective phonics l…" at bounding box center [484, 51] width 362 height 607
copy ul "Helps students apply their skills to connected text to ensure they transfer to …"
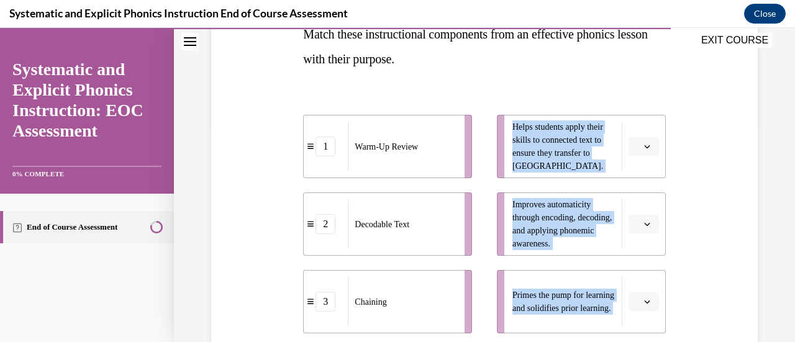
scroll to position [214, 0]
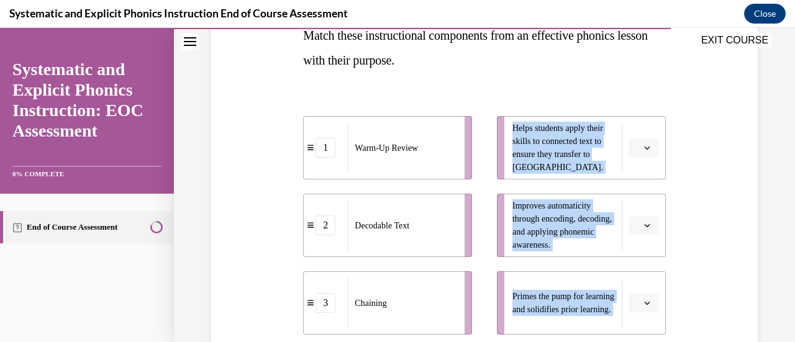
click at [778, 127] on div "Question 09/10 Match these instructional components from an effective phonics l…" at bounding box center [484, 222] width 621 height 738
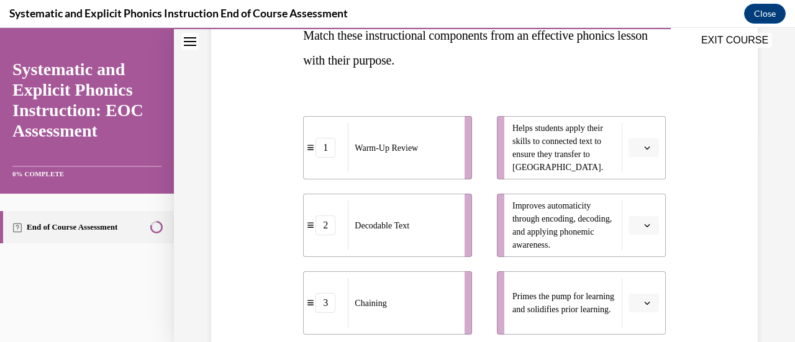
click at [318, 110] on div "1 Warm-Up Review 2 Decodable Text 3 Chaining 4 Dictation Helps students apply t…" at bounding box center [484, 251] width 362 height 321
click at [350, 99] on div "1 Warm-Up Review 2 Decodable Text 3 Chaining 4 Dictation Helps students apply t…" at bounding box center [484, 251] width 362 height 321
drag, startPoint x: 334, startPoint y: 95, endPoint x: 377, endPoint y: 188, distance: 102.2
click at [377, 188] on div "1 Warm-Up Review 2 Decodable Text 3 Chaining 4 Dictation Helps students apply t…" at bounding box center [484, 251] width 362 height 321
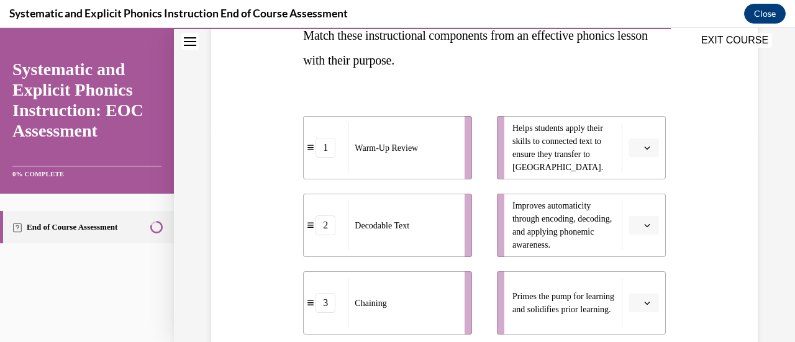
click at [439, 90] on div "1 Warm-Up Review 2 Decodable Text 3 Chaining 4 Dictation Helps students apply t…" at bounding box center [484, 251] width 362 height 333
drag, startPoint x: 283, startPoint y: 106, endPoint x: 411, endPoint y: 305, distance: 237.1
click at [411, 305] on div "Question 09/10 Match these instructional components from an effective phonics l…" at bounding box center [484, 244] width 553 height 644
click at [425, 151] on div "Warm-Up Review" at bounding box center [402, 148] width 109 height 50
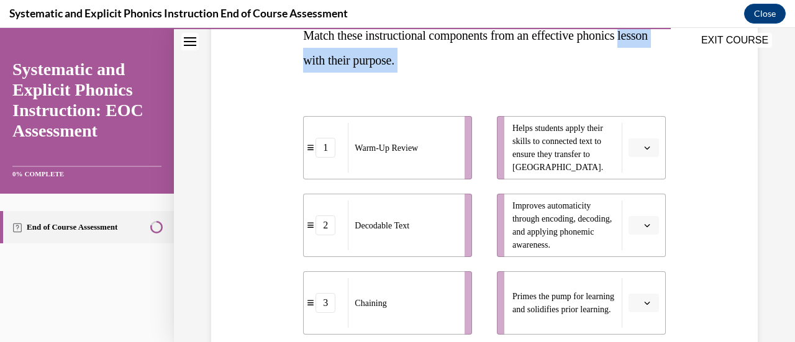
scroll to position [425, 0]
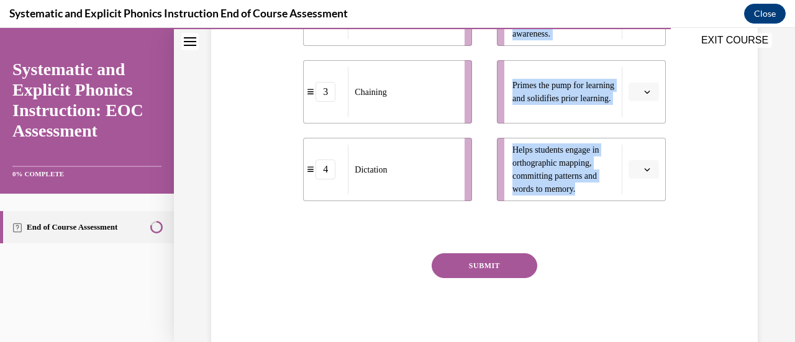
drag, startPoint x: 302, startPoint y: 66, endPoint x: 281, endPoint y: 237, distance: 171.4
click at [281, 237] on div "Question 09/10 Match these instructional components from an effective phonics l…" at bounding box center [484, 33] width 553 height 644
click at [282, 240] on div "Question 09/10 Match these instructional components from an effective phonics l…" at bounding box center [484, 33] width 553 height 644
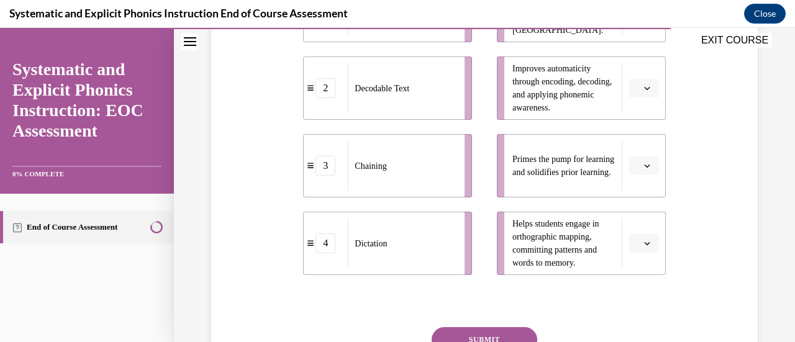
scroll to position [358, 0]
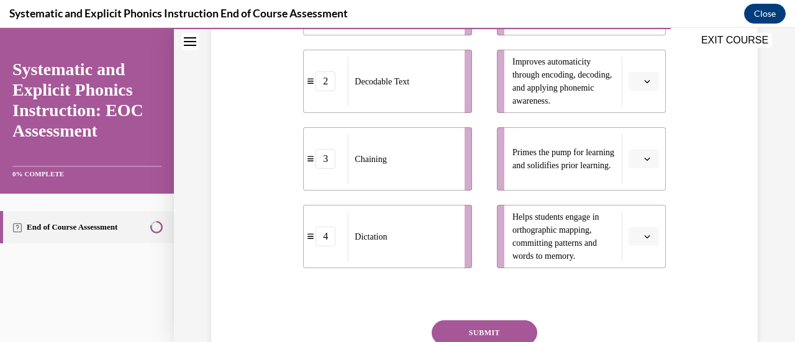
click at [643, 155] on span "button" at bounding box center [647, 159] width 9 height 9
click at [635, 209] on div "1" at bounding box center [633, 211] width 30 height 25
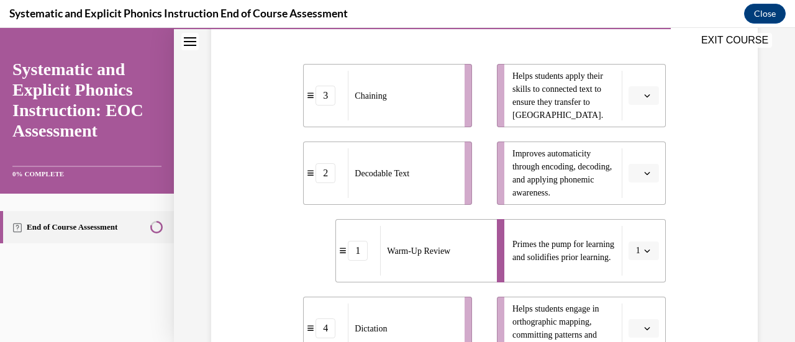
scroll to position [264, 0]
click at [643, 93] on span "button" at bounding box center [647, 97] width 9 height 9
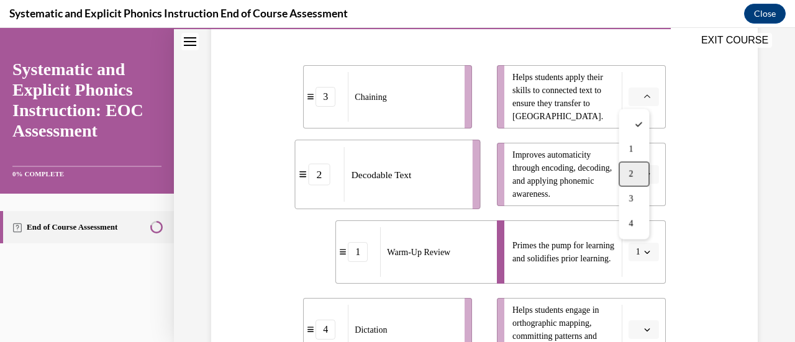
click at [633, 172] on span "2" at bounding box center [630, 174] width 4 height 10
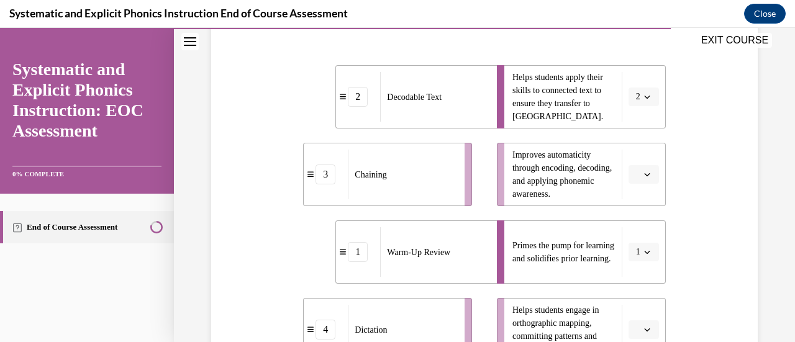
click at [644, 330] on icon "button" at bounding box center [647, 329] width 6 height 3
click at [636, 279] on div "3" at bounding box center [633, 277] width 30 height 25
click at [644, 174] on icon "button" at bounding box center [647, 174] width 6 height 6
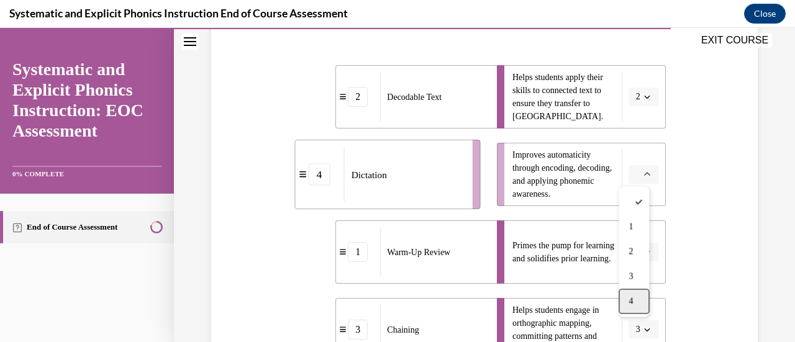
click at [632, 298] on span "4" at bounding box center [630, 301] width 4 height 10
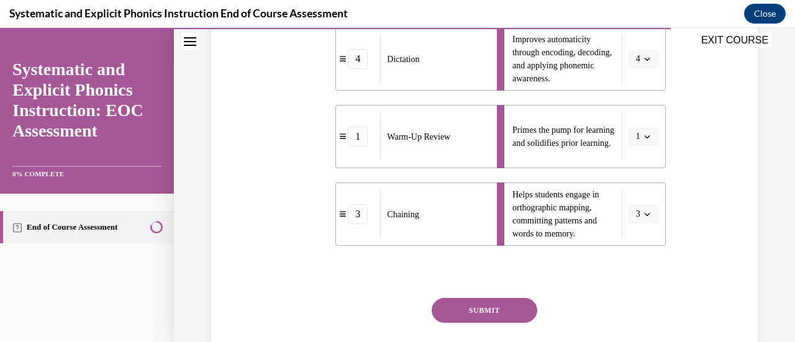
scroll to position [425, 0]
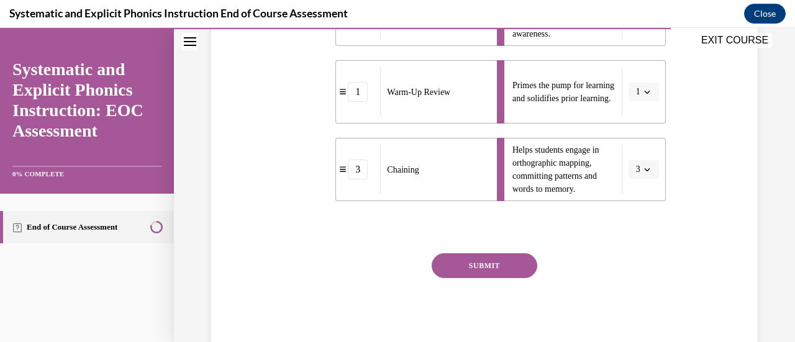
click at [471, 261] on button "SUBMIT" at bounding box center [485, 265] width 106 height 25
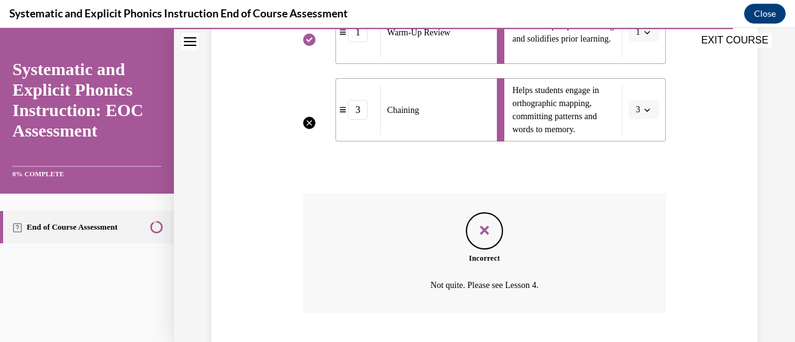
scroll to position [563, 0]
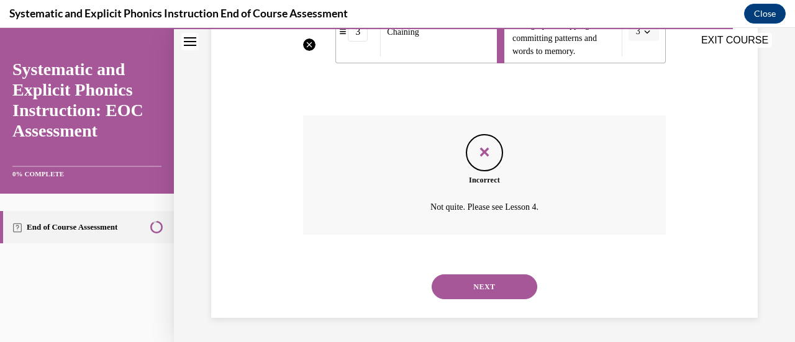
click at [481, 289] on button "NEXT" at bounding box center [485, 286] width 106 height 25
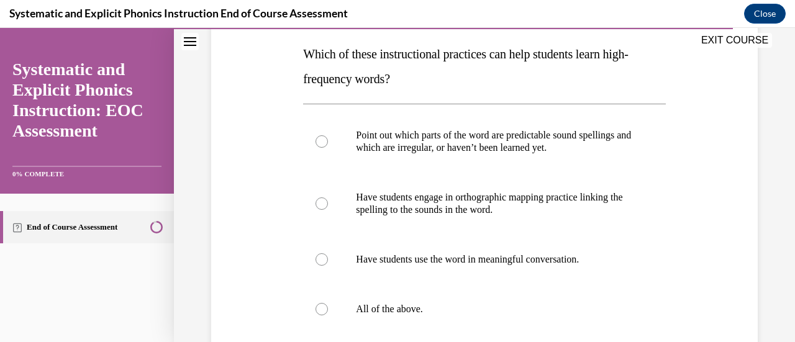
scroll to position [196, 0]
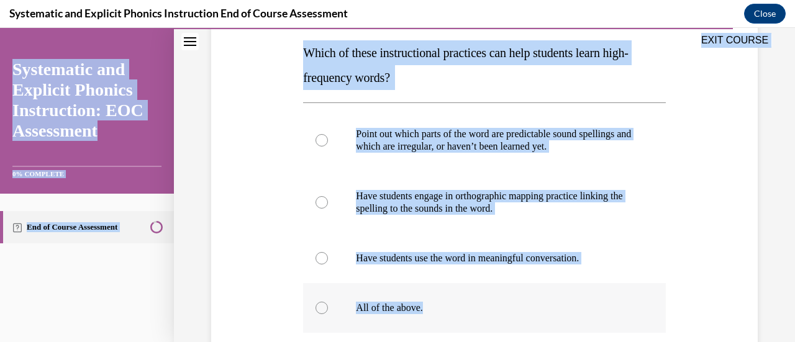
drag, startPoint x: 299, startPoint y: 50, endPoint x: 430, endPoint y: 310, distance: 290.4
click at [430, 310] on div "EXIT COURSE Systematic and Explicit Phonics Instruction: EOC Assessment 0% COMP…" at bounding box center [397, 185] width 795 height 314
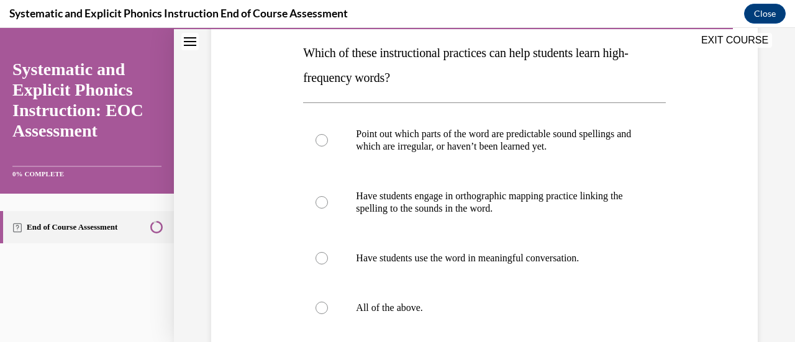
drag, startPoint x: 332, startPoint y: 53, endPoint x: 294, endPoint y: 55, distance: 38.6
click at [294, 55] on div "Question 10/10 Which of these instructional practices can help students learn h…" at bounding box center [484, 213] width 553 height 548
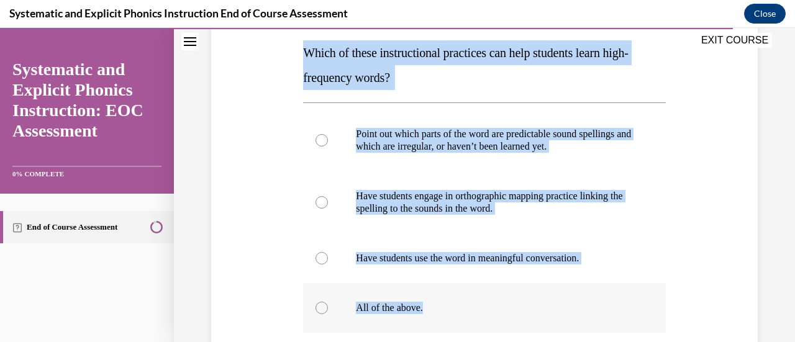
drag, startPoint x: 296, startPoint y: 55, endPoint x: 427, endPoint y: 309, distance: 285.5
click at [427, 309] on div "Question 10/10 Which of these instructional practices can help students learn h…" at bounding box center [484, 213] width 553 height 548
click at [318, 311] on div at bounding box center [321, 308] width 12 height 12
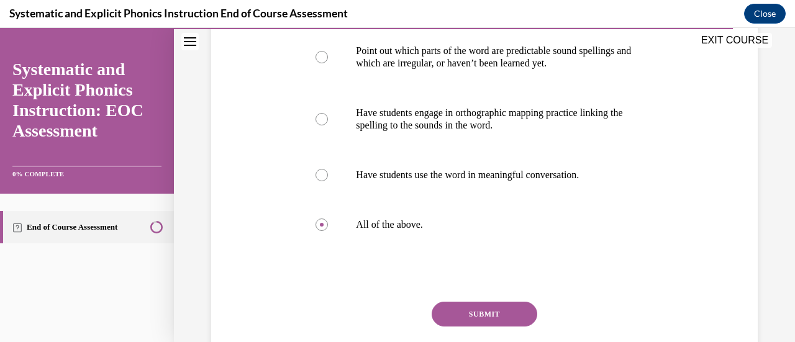
scroll to position [328, 0]
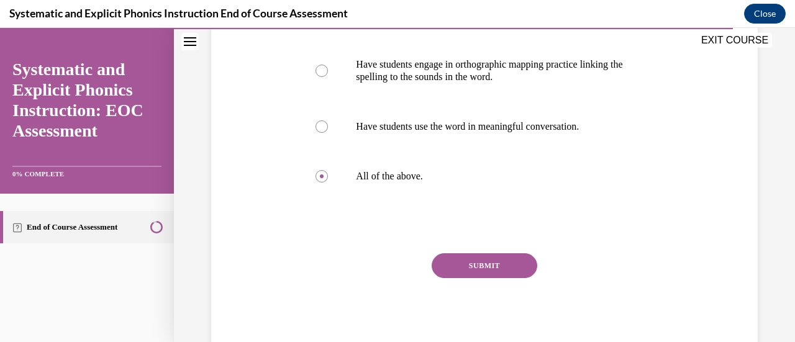
click at [499, 261] on button "SUBMIT" at bounding box center [485, 265] width 106 height 25
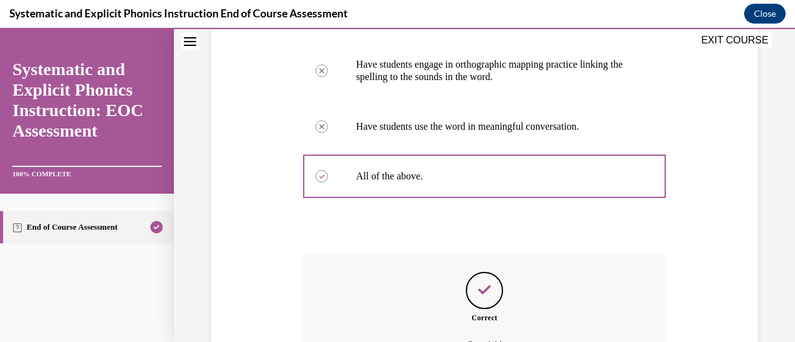
click at [784, 333] on div "Question 10/10 Which of these instructional practices can help students learn h…" at bounding box center [484, 109] width 621 height 741
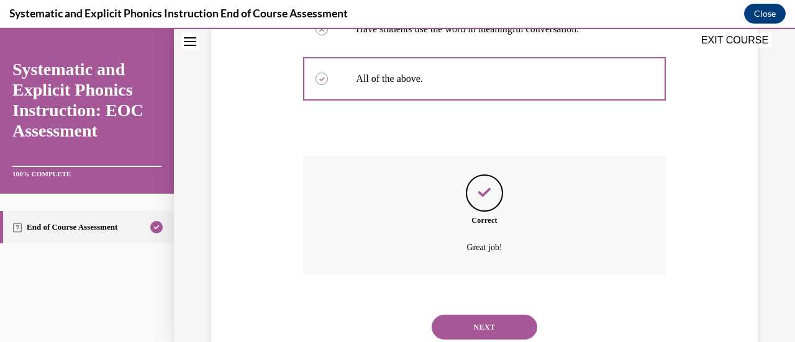
scroll to position [466, 0]
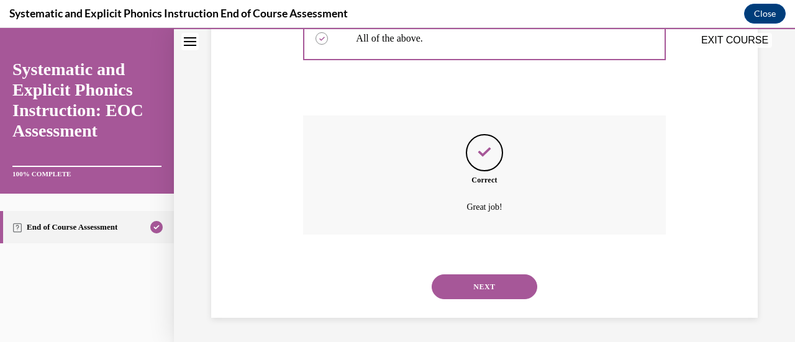
click at [496, 279] on button "NEXT" at bounding box center [485, 286] width 106 height 25
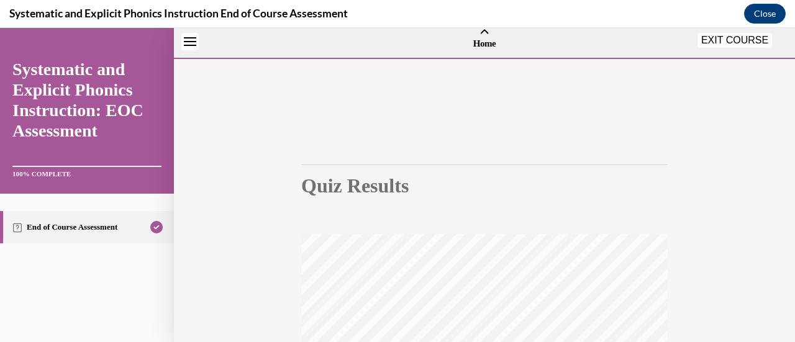
scroll to position [322, 0]
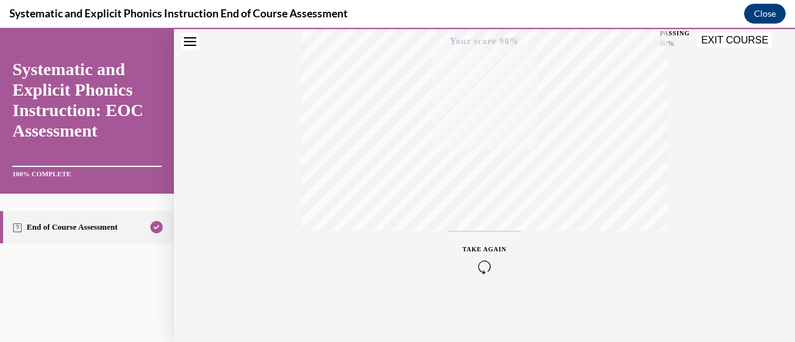
click at [739, 39] on button "EXIT COURSE" at bounding box center [734, 40] width 75 height 15
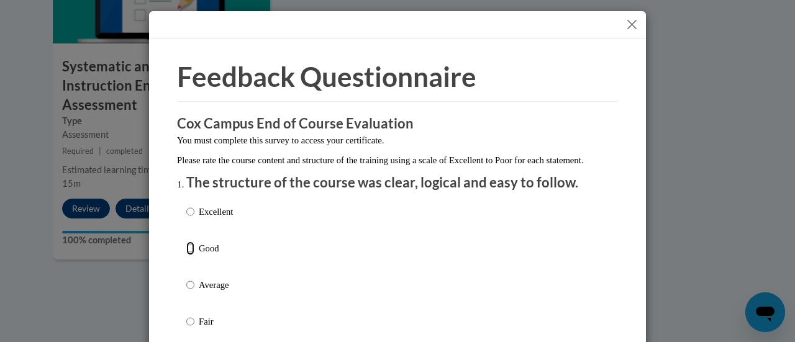
click at [186, 255] on input "Good" at bounding box center [190, 249] width 8 height 14
radio input "true"
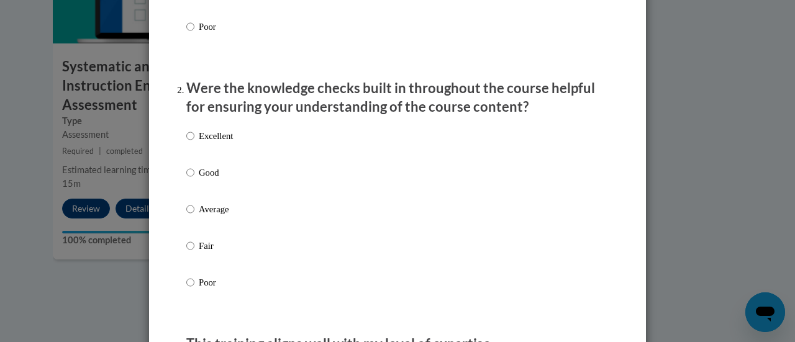
scroll to position [349, 0]
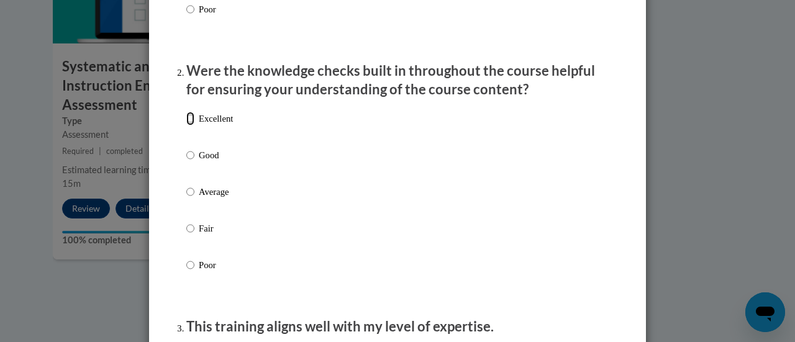
click at [186, 125] on input "Excellent" at bounding box center [190, 119] width 8 height 14
radio input "true"
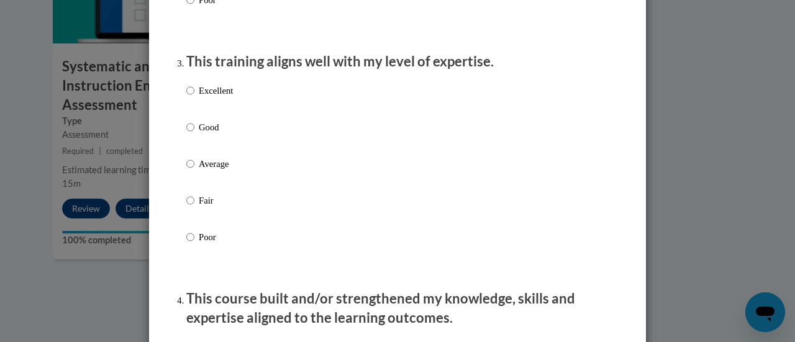
scroll to position [637, 0]
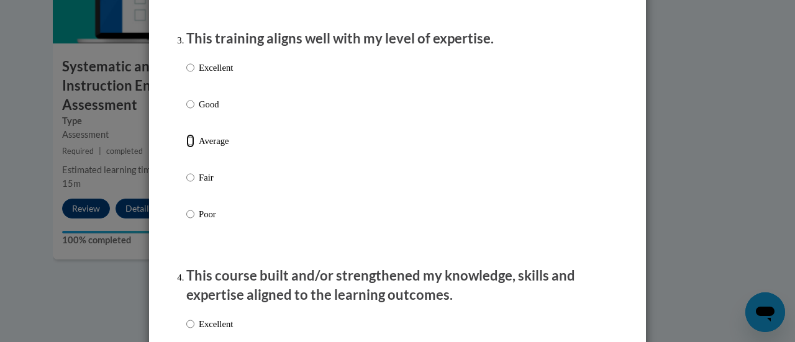
click at [186, 148] on input "Average" at bounding box center [190, 141] width 8 height 14
radio input "true"
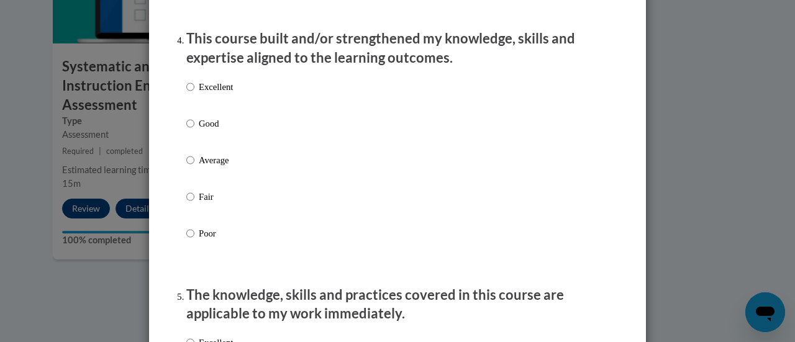
scroll to position [848, 0]
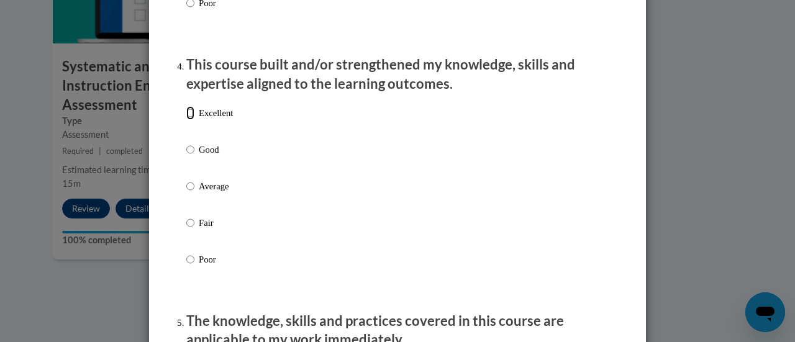
click at [186, 120] on input "Excellent" at bounding box center [190, 113] width 8 height 14
radio input "true"
click at [186, 120] on input "Excellent" at bounding box center [190, 113] width 8 height 14
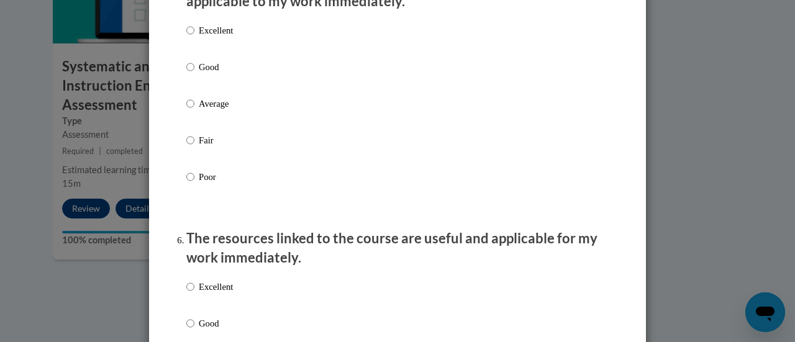
scroll to position [1183, 0]
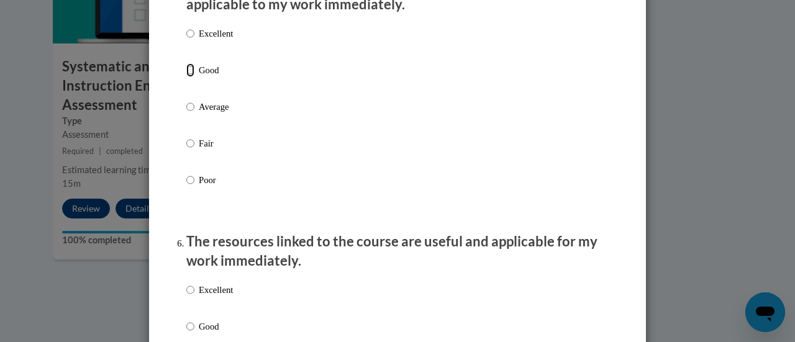
click at [186, 77] on input "Good" at bounding box center [190, 70] width 8 height 14
radio input "true"
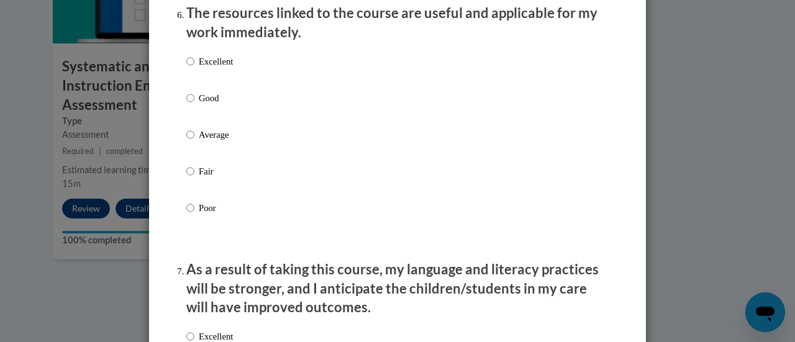
scroll to position [1426, 0]
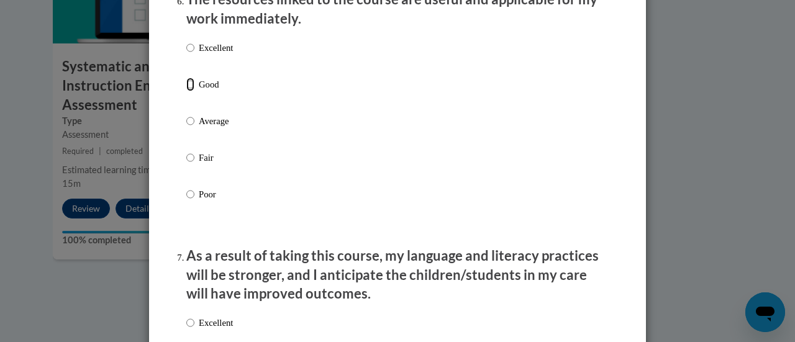
click at [186, 91] on input "Good" at bounding box center [190, 85] width 8 height 14
radio input "true"
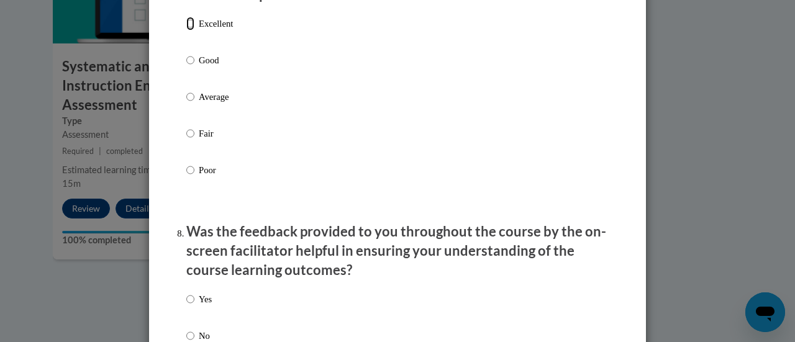
click at [186, 30] on input "Excellent" at bounding box center [190, 24] width 8 height 14
radio input "true"
click at [187, 306] on input "Yes" at bounding box center [190, 299] width 8 height 14
radio input "true"
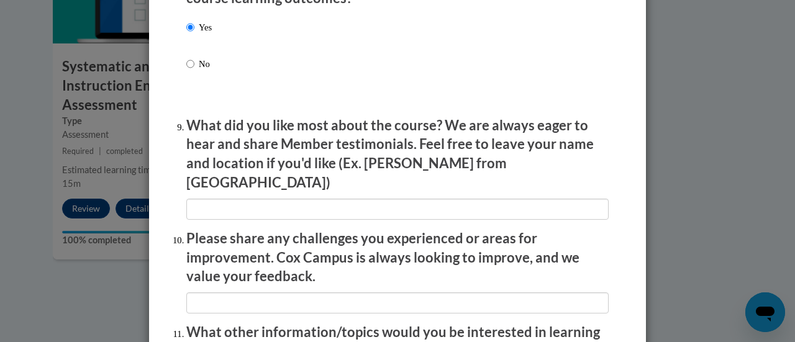
scroll to position [1993, 0]
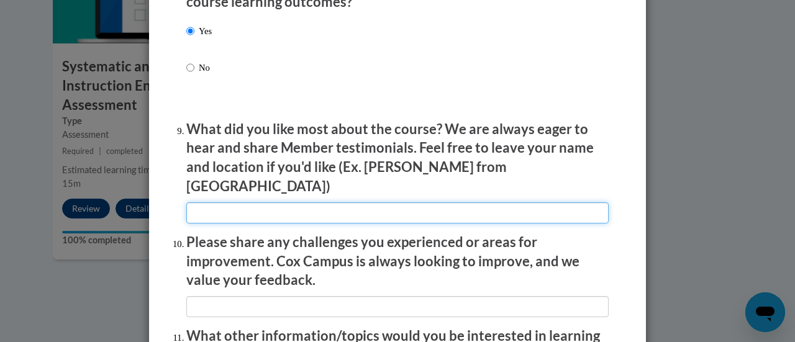
click at [385, 203] on input "textbox" at bounding box center [397, 212] width 422 height 21
type input "The live examples"
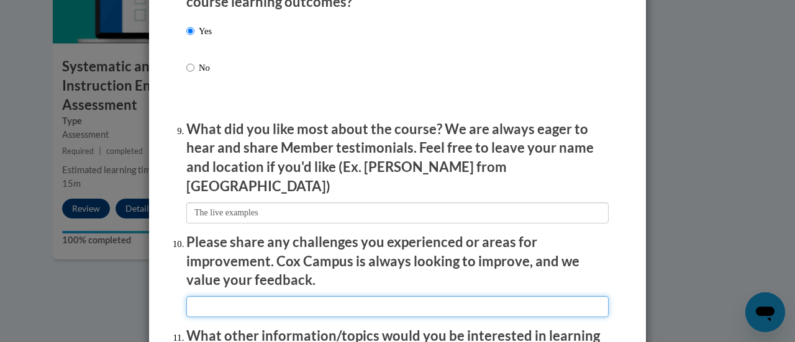
click at [334, 296] on input "textbox" at bounding box center [397, 306] width 422 height 21
type input "NA"
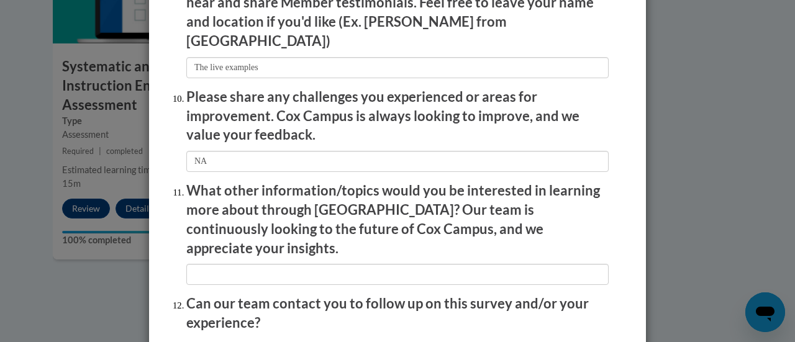
scroll to position [2155, 0]
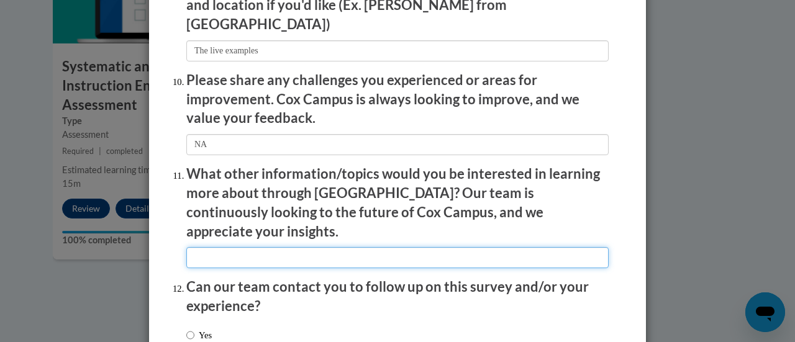
click at [307, 247] on input "textbox" at bounding box center [397, 257] width 422 height 21
type input "NA"
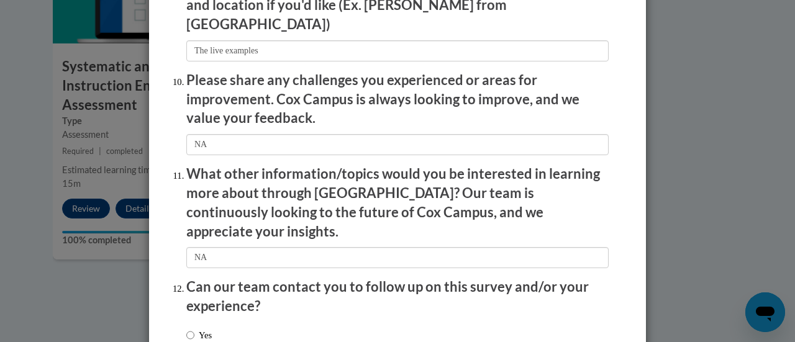
radio input "true"
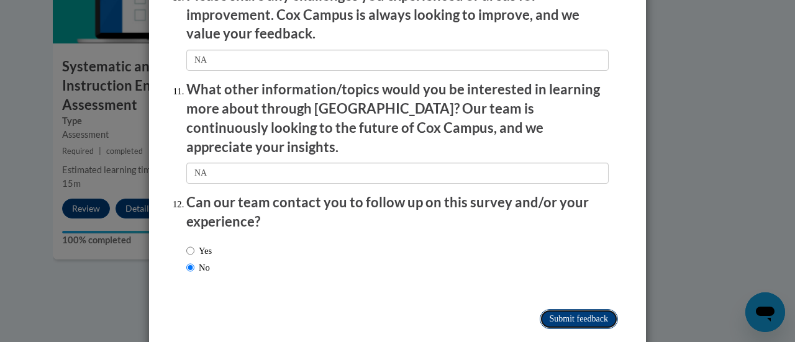
click at [583, 309] on input "Submit feedback" at bounding box center [579, 319] width 78 height 20
